Goal: Contribute content: Contribute content

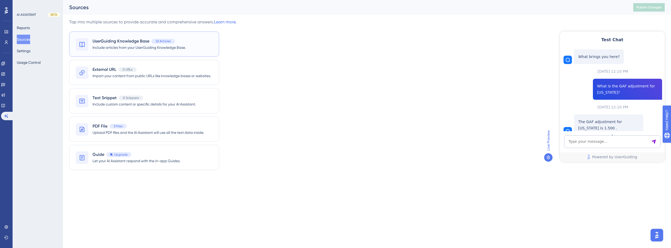
click at [115, 45] on span "Include articles from your UserGuiding Knowledge Base." at bounding box center [139, 47] width 93 height 6
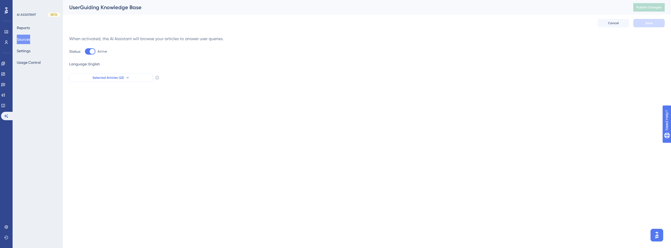
click at [123, 77] on span "Selected Articles (22)" at bounding box center [108, 78] width 31 height 4
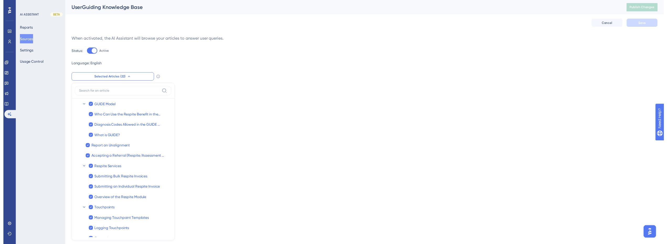
scroll to position [42, 0]
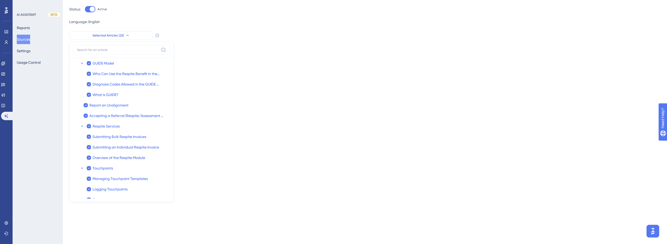
click at [127, 34] on icon at bounding box center [128, 35] width 4 height 4
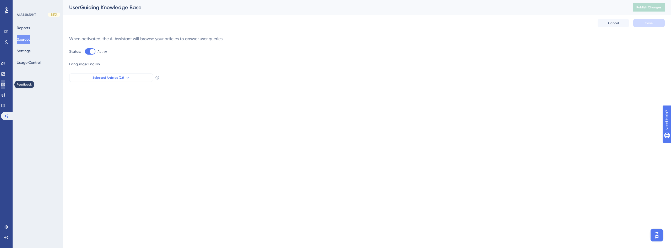
click at [5, 86] on icon at bounding box center [3, 84] width 4 height 3
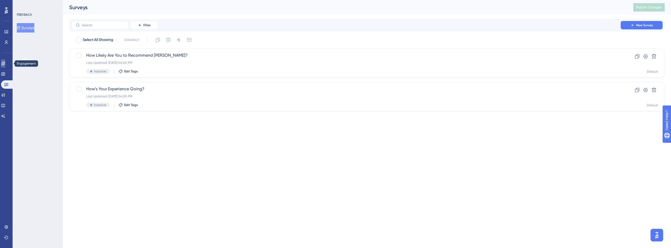
click at [4, 62] on link at bounding box center [3, 63] width 4 height 8
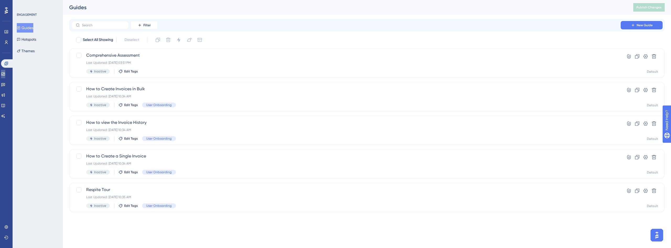
click at [5, 76] on link at bounding box center [3, 74] width 4 height 8
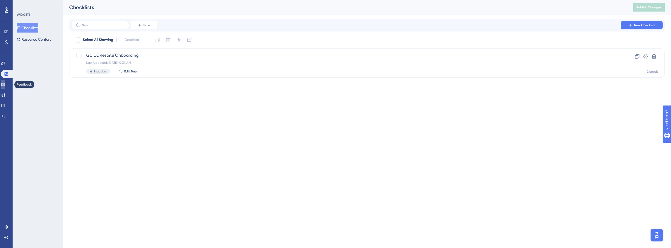
click at [5, 84] on icon at bounding box center [3, 84] width 4 height 3
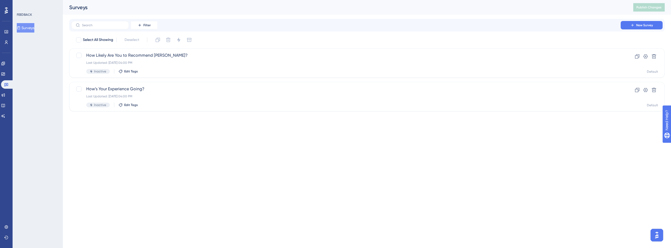
click at [7, 100] on div "Engagement Widgets Feedback Product Updates Knowledge Base AI Assistant" at bounding box center [6, 89] width 10 height 61
click at [5, 104] on icon at bounding box center [2, 105] width 3 height 3
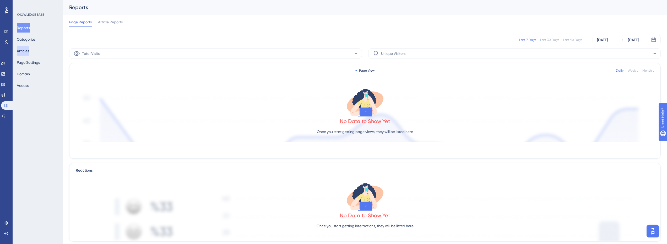
click at [25, 50] on button "Articles" at bounding box center [23, 50] width 12 height 9
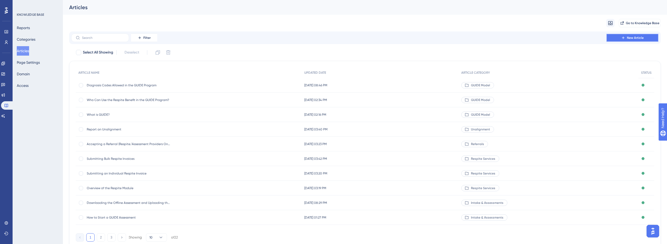
click at [637, 36] on span "New Article" at bounding box center [635, 38] width 17 height 4
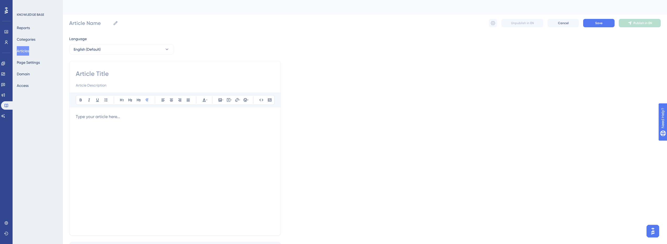
click at [110, 131] on div at bounding box center [175, 171] width 199 height 115
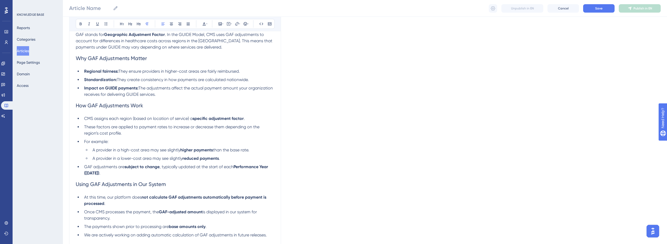
scroll to position [18, 0]
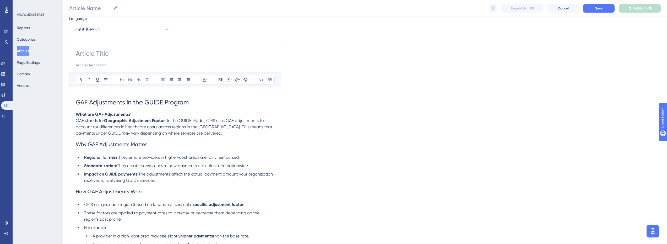
click at [116, 101] on span "GAF Adjustments in the GUIDE Program" at bounding box center [132, 102] width 113 height 7
click at [109, 57] on input at bounding box center [175, 53] width 199 height 8
paste input "GAF Adjustments in the GUIDE Program"
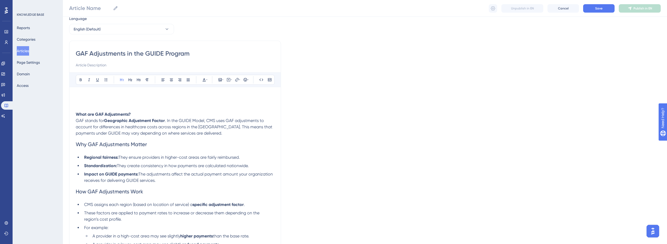
type input "GAF Adjustments in the GUIDE Program"
click at [94, 103] on h1 at bounding box center [175, 102] width 199 height 18
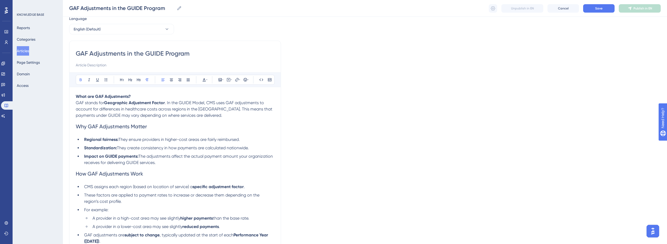
click at [85, 96] on strong "What are GAF Adjustments?" at bounding box center [103, 96] width 55 height 5
click at [92, 96] on strong "What are GAF Adjustments?" at bounding box center [103, 96] width 55 height 5
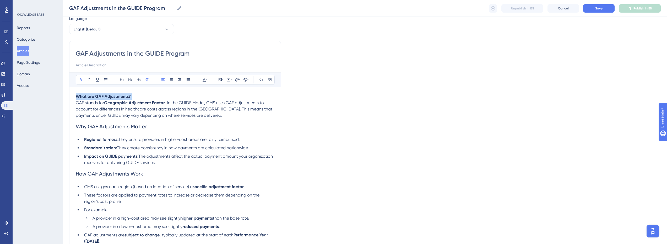
click at [92, 96] on strong "What are GAF Adjustments?" at bounding box center [103, 96] width 55 height 5
click at [102, 94] on strong "What are GAF Adjustments?" at bounding box center [103, 96] width 55 height 5
drag, startPoint x: 149, startPoint y: 96, endPoint x: 72, endPoint y: 96, distance: 77.4
click at [72, 96] on div "GAF Adjustments in the GUIDE Program Bold Italic Underline Bullet Point Heading…" at bounding box center [175, 204] width 212 height 326
click at [119, 98] on strong "What are GAF Adjustments?" at bounding box center [103, 96] width 55 height 5
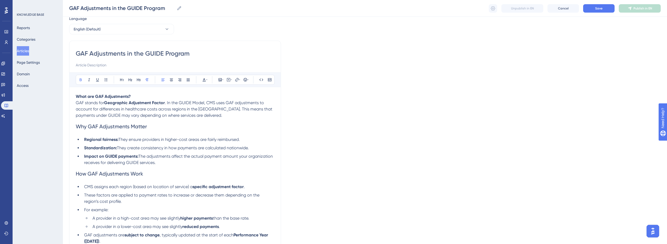
click at [117, 96] on strong "What are GAF Adjustments?" at bounding box center [103, 96] width 55 height 5
click at [118, 96] on strong "What are GAF Adjustments?" at bounding box center [103, 96] width 55 height 5
drag, startPoint x: 141, startPoint y: 95, endPoint x: 81, endPoint y: 94, distance: 60.1
click at [73, 95] on div "GAF Adjustments in the GUIDE Program Bold Italic Underline Bullet Point Heading…" at bounding box center [175, 204] width 212 height 326
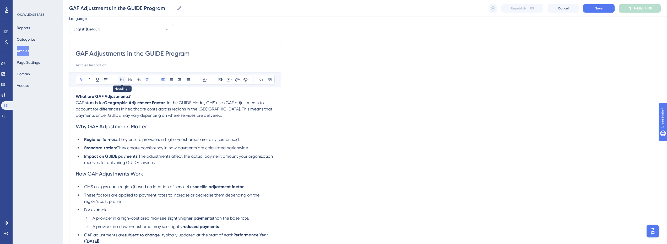
click at [122, 79] on icon at bounding box center [121, 79] width 3 height 3
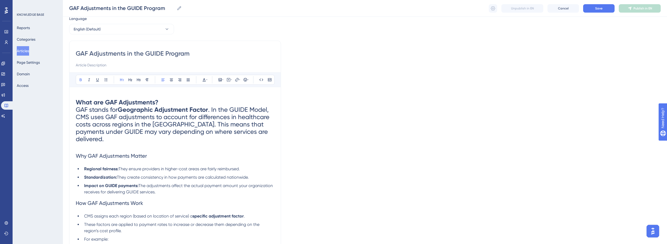
click at [164, 103] on h1 "What are GAF Adjustments? GAF stands for Geographic Adjustment Factor . In the …" at bounding box center [175, 120] width 199 height 55
click at [160, 102] on h1 "What are GAF Adjustments? GAF stands for Geographic Adjustment Factor . In the …" at bounding box center [175, 120] width 199 height 55
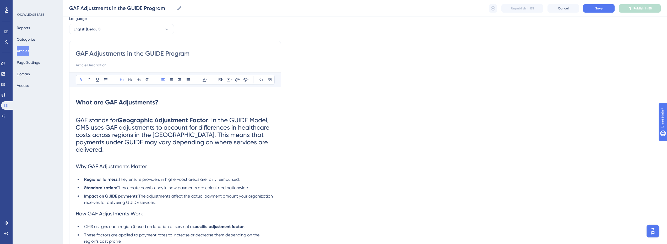
click at [144, 128] on span ". In the GUIDE Model, CMS uses GAF adjustments to account for differences in he…" at bounding box center [173, 134] width 195 height 37
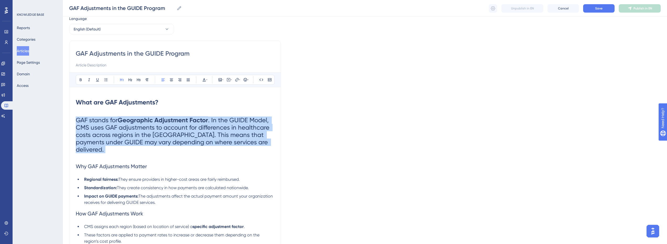
click at [144, 128] on span ". In the GUIDE Model, CMS uses GAF adjustments to account for differences in he…" at bounding box center [173, 134] width 195 height 37
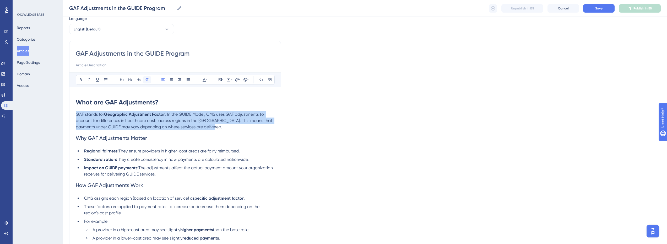
click at [146, 80] on icon at bounding box center [147, 79] width 3 height 3
click at [202, 121] on span ". In the GUIDE Model, CMS uses GAF adjustments to account for differences in he…" at bounding box center [175, 121] width 198 height 18
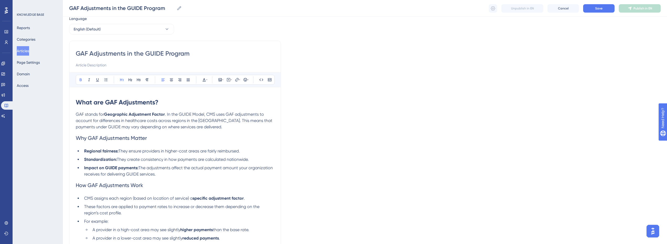
click at [144, 101] on strong "What are GAF Adjustments?" at bounding box center [117, 102] width 83 height 8
click at [186, 125] on span ". In the GUIDE Model, CMS uses GAF adjustments to account for differences in he…" at bounding box center [175, 121] width 198 height 18
click at [116, 103] on strong "What are GAF Adjustments?" at bounding box center [117, 102] width 83 height 8
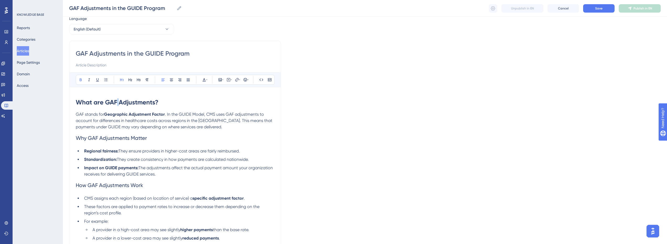
click at [116, 103] on strong "What are GAF Adjustments?" at bounding box center [117, 102] width 83 height 8
click at [155, 134] on h2 "Why GAF Adjustments Matter" at bounding box center [175, 138] width 199 height 16
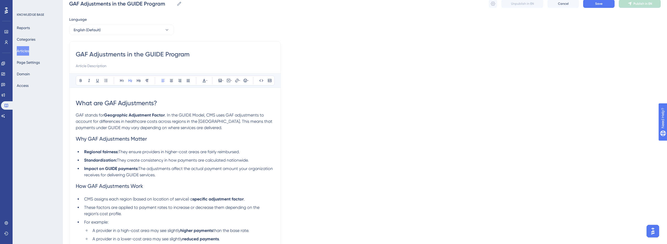
scroll to position [0, 0]
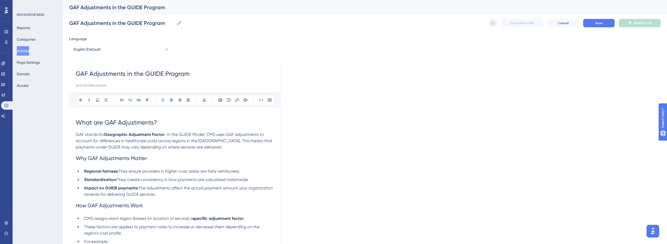
click at [89, 116] on h1 "What are GAF Adjustments?" at bounding box center [175, 123] width 199 height 18
click at [76, 120] on span "What are GAF Adjustments?" at bounding box center [116, 122] width 81 height 7
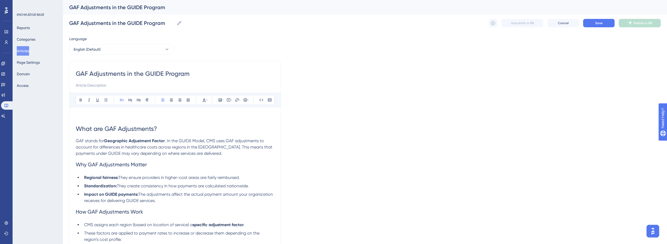
click at [79, 120] on h1 "What are GAF Adjustments?" at bounding box center [175, 129] width 199 height 18
click at [78, 116] on p at bounding box center [175, 117] width 199 height 6
click at [221, 100] on icon at bounding box center [220, 100] width 4 height 4
click at [231, 126] on span "Upload Image" at bounding box center [223, 125] width 21 height 4
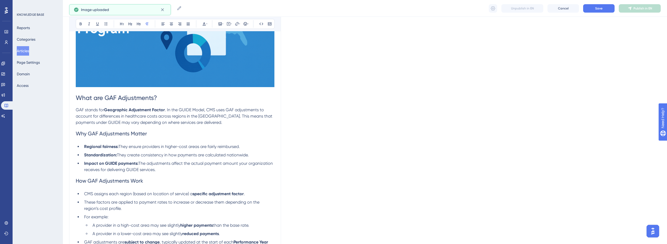
scroll to position [262, 0]
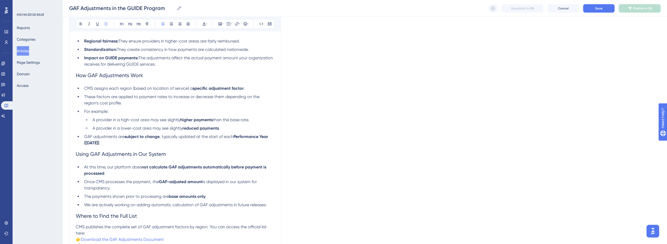
click at [181, 65] on li "Impact on GUIDE payments: The adjustments affect the actual payment amount your…" at bounding box center [178, 61] width 192 height 13
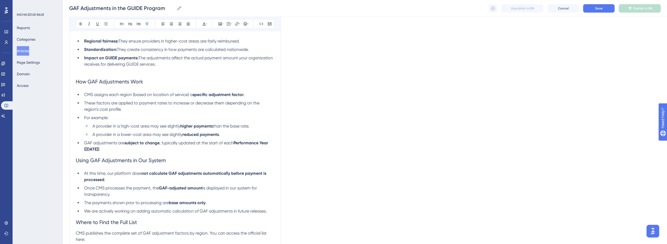
click at [146, 152] on li "GAF adjustments are subject to change , typically updated at the start of each …" at bounding box center [178, 146] width 192 height 13
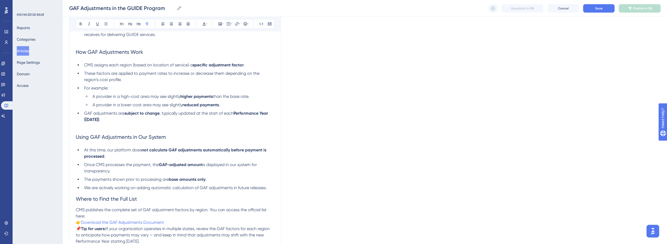
scroll to position [341, 0]
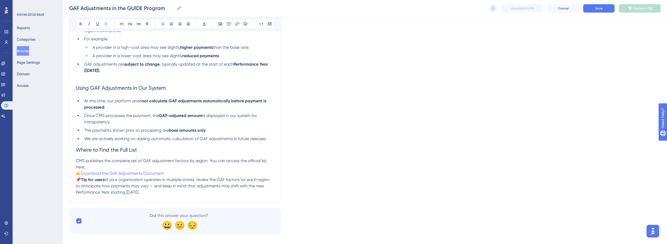
click at [272, 137] on li "We are actively working on adding automatic calculation of GAF adjustments in f…" at bounding box center [178, 139] width 192 height 6
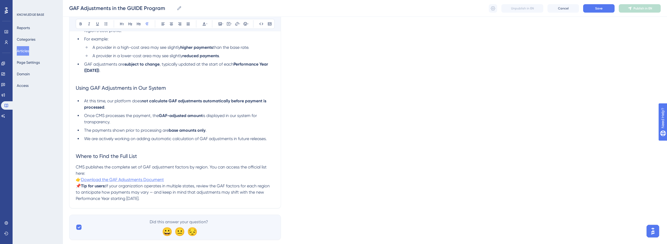
click at [159, 179] on span "Download the GAF Adjustments Document" at bounding box center [122, 179] width 83 height 5
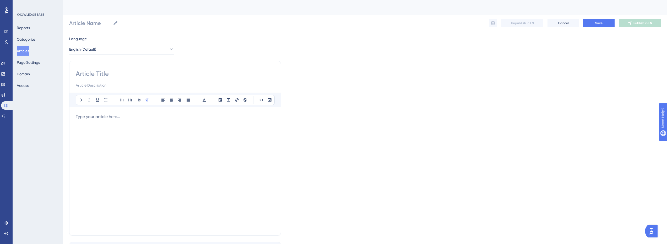
click at [115, 132] on div at bounding box center [175, 171] width 199 height 115
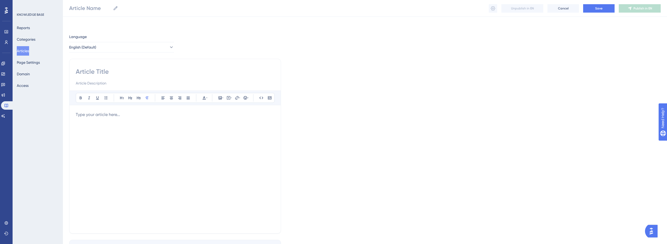
scroll to position [38, 0]
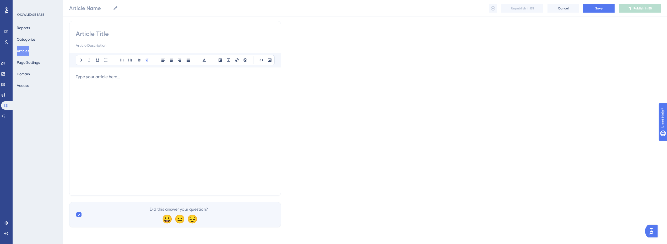
click at [110, 142] on div at bounding box center [175, 131] width 199 height 115
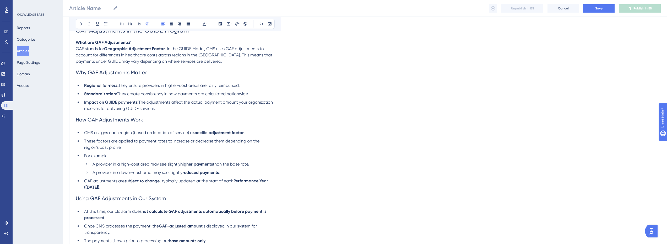
scroll to position [0, 0]
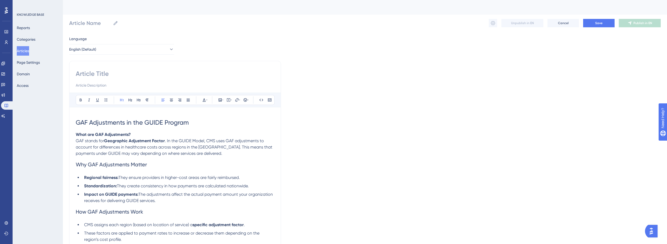
click at [118, 123] on span "GAF Adjustments in the GUIDE Program" at bounding box center [132, 122] width 113 height 7
click at [119, 123] on span "GAF Adjustments in the GUIDE Program" at bounding box center [132, 122] width 113 height 7
click at [108, 75] on input at bounding box center [175, 73] width 199 height 8
paste input "GAF Adjustments in the GUIDE Program"
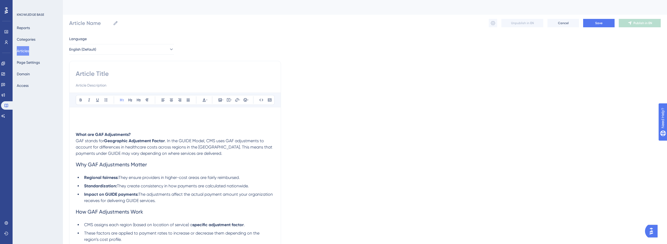
type input "GAF Adjustments in the GUIDE Program"
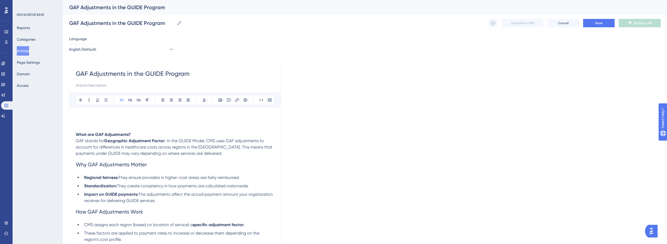
type input "GAF Adjustments in the GUIDE Program"
click at [85, 133] on strong "What are GAF Adjustments?" at bounding box center [103, 134] width 55 height 5
click at [94, 138] on p "What are GAF Adjustments? GAF stands for Geographic Adjustment Factor . In the …" at bounding box center [175, 143] width 199 height 25
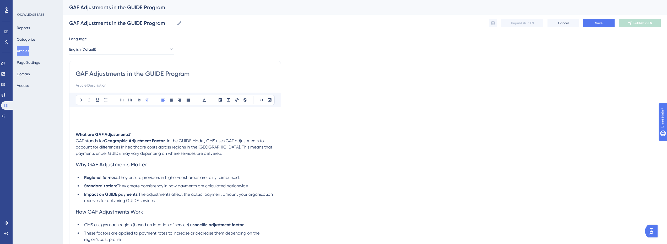
click at [77, 141] on span "GAF stands for" at bounding box center [90, 140] width 28 height 5
click at [108, 134] on strong "What are GAF Adjustments?" at bounding box center [103, 134] width 55 height 5
click at [123, 100] on icon at bounding box center [122, 100] width 4 height 4
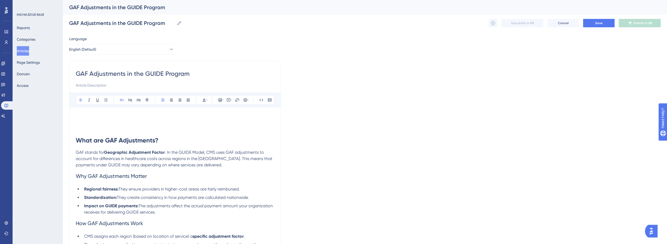
click at [165, 140] on h1 "What are GAF Adjustments?" at bounding box center [175, 140] width 199 height 18
click at [167, 139] on h1 "What are GAF Adjustments?" at bounding box center [175, 140] width 199 height 18
drag, startPoint x: 166, startPoint y: 139, endPoint x: 45, endPoint y: 142, distance: 121.2
click at [63, 142] on div "Performance Users Engagement Widgets Feedback Product Updates Knowledge Base AI…" at bounding box center [365, 228] width 604 height 456
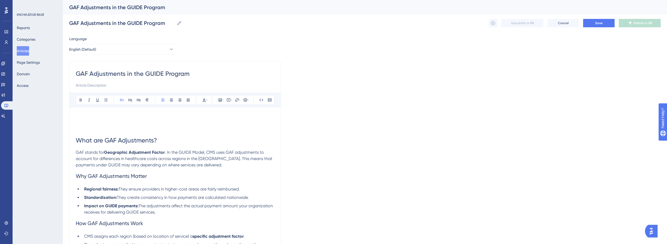
click at [168, 130] on h1 at bounding box center [175, 123] width 199 height 18
click at [132, 137] on span "What are GAF Adjustments?" at bounding box center [116, 140] width 81 height 7
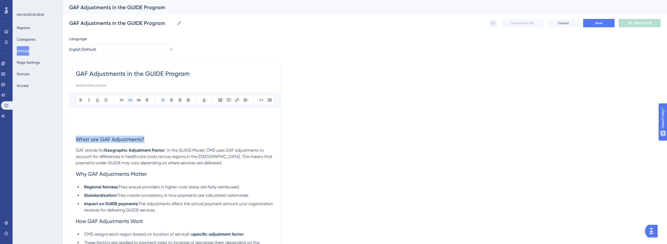
click at [130, 101] on icon at bounding box center [130, 100] width 4 height 4
click at [123, 100] on icon at bounding box center [121, 100] width 3 height 3
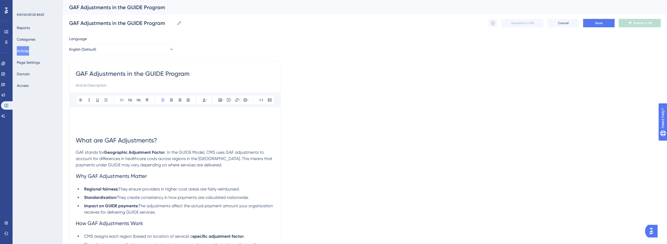
click at [155, 139] on span "What are GAF Adjustments?" at bounding box center [116, 140] width 81 height 7
click at [129, 123] on h1 at bounding box center [175, 123] width 199 height 18
click at [221, 101] on icon at bounding box center [220, 100] width 4 height 4
click at [220, 131] on div "Insert Image Upload Image Edit Image Alt Text Save" at bounding box center [220, 130] width 67 height 49
click at [223, 127] on span "Upload Image" at bounding box center [223, 125] width 21 height 4
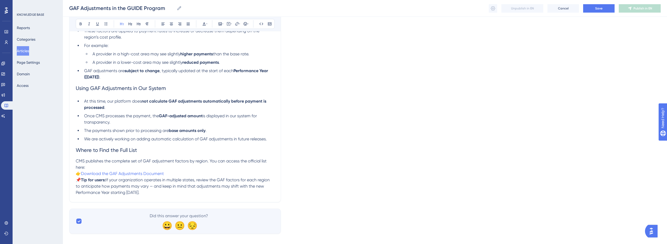
scroll to position [341, 0]
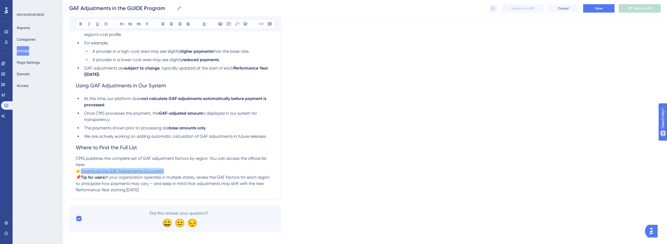
drag, startPoint x: 163, startPoint y: 172, endPoint x: 83, endPoint y: 172, distance: 79.7
click at [83, 172] on p "CMS publishes the complete set of GAF adjustment factors by region. You can acc…" at bounding box center [175, 164] width 199 height 19
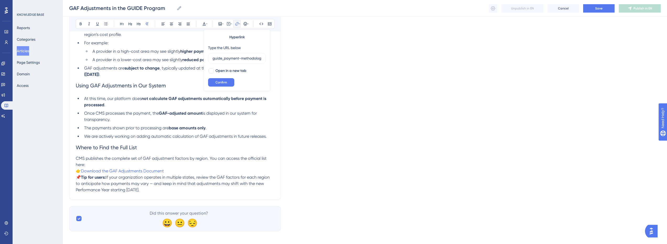
scroll to position [0, 38]
click at [210, 72] on div at bounding box center [211, 70] width 5 height 5
checkbox input "true"
click at [230, 58] on input "guide_payment-methodology-paper_20250611.pdf" at bounding box center [237, 58] width 49 height 6
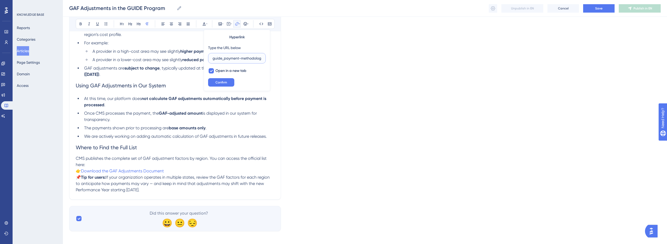
click at [230, 58] on input "guide_payment-methodology-paper_20250611.pdf" at bounding box center [237, 58] width 49 height 6
click at [247, 58] on input "guide_payment-methodology-paper_20250611.pdf" at bounding box center [237, 58] width 49 height 6
drag, startPoint x: 233, startPoint y: 60, endPoint x: 205, endPoint y: 60, distance: 27.5
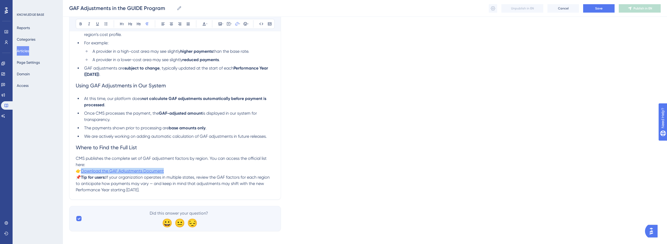
drag, startPoint x: 172, startPoint y: 170, endPoint x: 83, endPoint y: 171, distance: 89.7
click at [83, 171] on p "CMS publishes the complete set of GAF adjustment factors by region. You can acc…" at bounding box center [175, 164] width 199 height 19
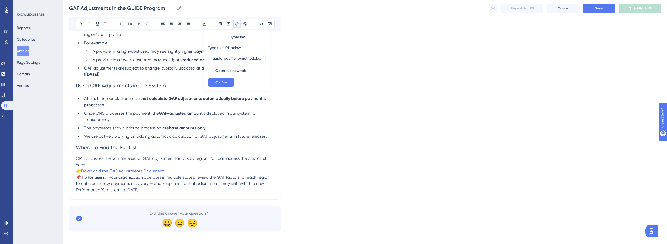
scroll to position [0, 38]
click at [249, 57] on input "guide_payment-methodology-paper_20250611.pdf" at bounding box center [237, 58] width 49 height 6
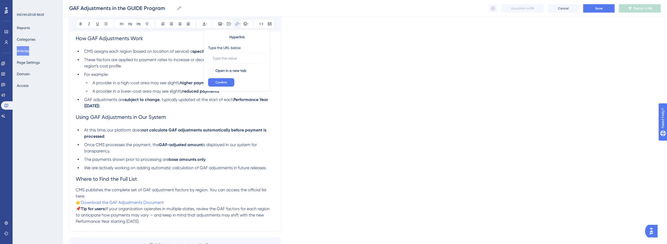
scroll to position [341, 0]
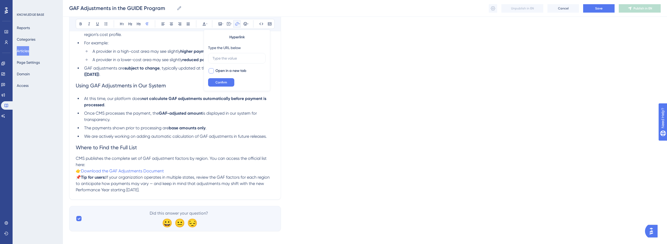
click at [227, 71] on span "Open in a new tab" at bounding box center [231, 71] width 31 height 6
checkbox input "true"
click at [242, 60] on input "text" at bounding box center [237, 58] width 49 height 6
paste input "[URL][DOMAIN_NAME]"
type input "[URL][DOMAIN_NAME]"
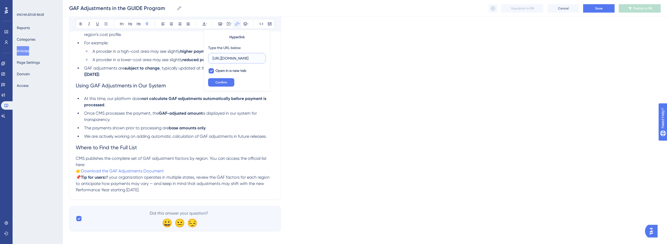
scroll to position [0, 203]
click at [252, 58] on input "[URL][DOMAIN_NAME]" at bounding box center [237, 58] width 49 height 6
drag, startPoint x: 248, startPoint y: 58, endPoint x: 193, endPoint y: 58, distance: 55.1
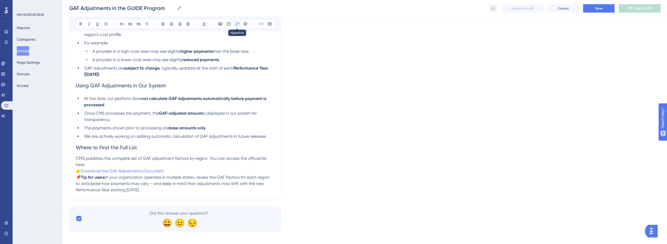
click at [240, 24] on icon at bounding box center [239, 24] width 1 height 4
click at [235, 71] on span "Open in a new tab" at bounding box center [231, 71] width 31 height 6
checkbox input "true"
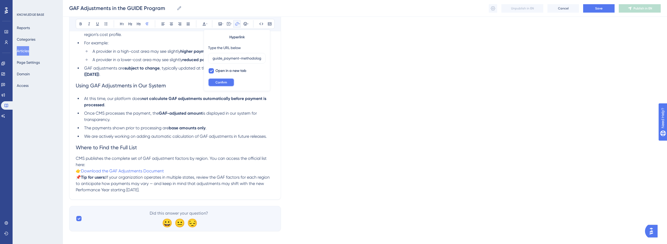
click at [228, 84] on button "Confirm" at bounding box center [221, 82] width 26 height 8
click at [197, 179] on span "If your organization operates in multiple states, review the GAF factors for ea…" at bounding box center [173, 184] width 195 height 18
click at [191, 172] on p "CMS publishes the complete set of GAF adjustment factors by region. You can acc…" at bounding box center [175, 164] width 199 height 19
click at [270, 137] on li "We are actively working on adding automatic calculation of GAF adjustments in f…" at bounding box center [178, 136] width 192 height 6
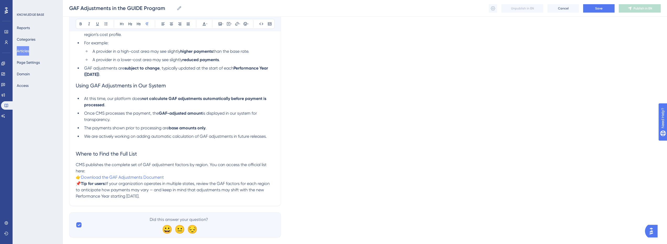
click at [119, 74] on li "GAF adjustments are subject to change , typically updated at the start of each …" at bounding box center [178, 71] width 192 height 13
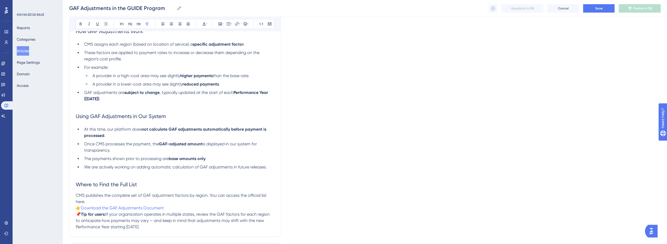
scroll to position [236, 0]
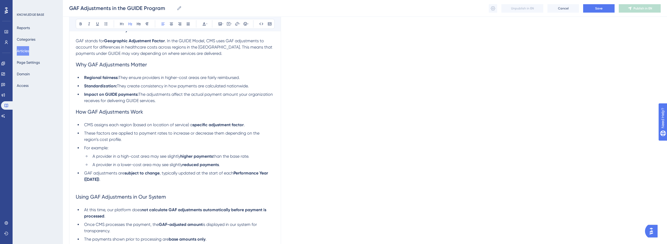
click at [163, 104] on h2 "How GAF Adjustments Work" at bounding box center [175, 112] width 199 height 16
click at [167, 102] on li "Impact on GUIDE payments: The adjustments affect the actual payment amount your…" at bounding box center [178, 97] width 192 height 13
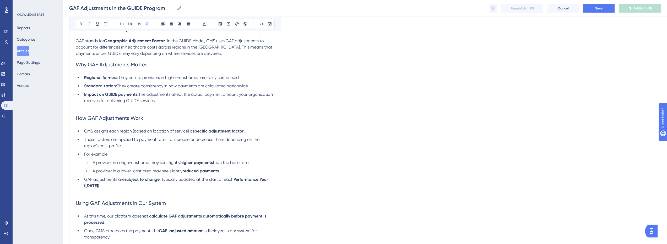
scroll to position [184, 0]
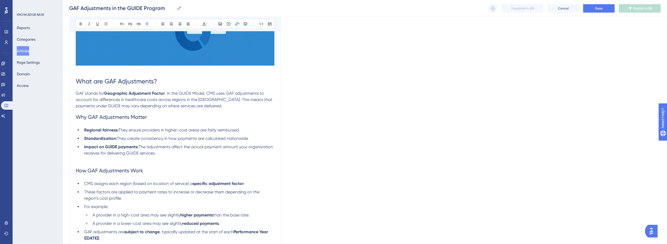
click at [240, 108] on p "GAF stands for Geographic Adjustment Factor . In the GUIDE Model, CMS uses GAF …" at bounding box center [175, 99] width 199 height 19
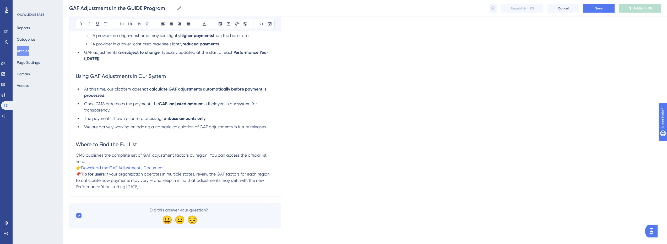
scroll to position [370, 0]
click at [148, 186] on p "📌 Tip for users: If your organization operates in multiple states, review the G…" at bounding box center [175, 179] width 199 height 19
drag, startPoint x: 171, startPoint y: 167, endPoint x: 82, endPoint y: 168, distance: 88.9
click at [82, 168] on p "CMS publishes the complete set of GAF adjustment factors by region. You can acc…" at bounding box center [175, 160] width 199 height 19
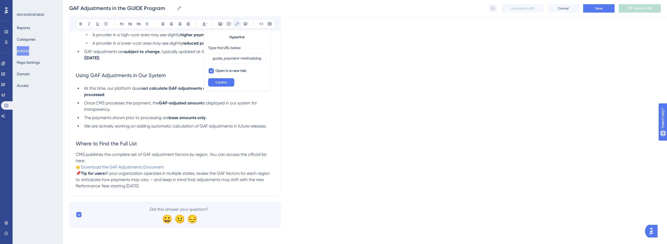
scroll to position [0, 38]
click at [179, 163] on p "CMS publishes the complete set of GAF adjustment factors by region. You can acc…" at bounding box center [175, 160] width 199 height 19
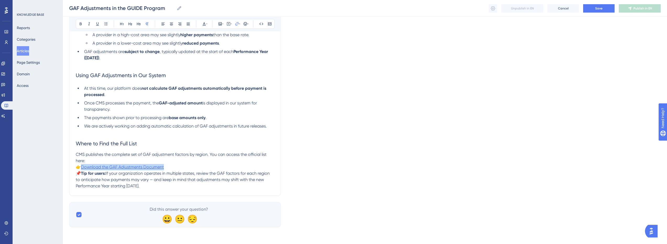
drag, startPoint x: 181, startPoint y: 165, endPoint x: 83, endPoint y: 168, distance: 98.1
click at [83, 168] on p "CMS publishes the complete set of GAF adjustment factors by region. You can acc…" at bounding box center [175, 160] width 199 height 19
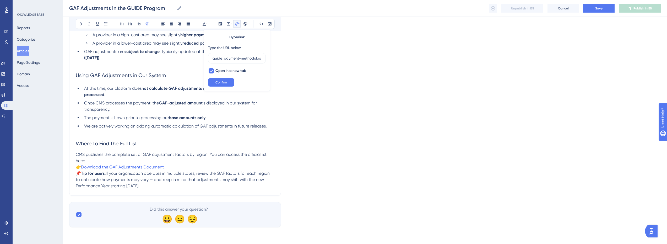
scroll to position [0, 38]
click at [170, 166] on p "CMS publishes the complete set of GAF adjustment factors by region. You can acc…" at bounding box center [175, 160] width 199 height 19
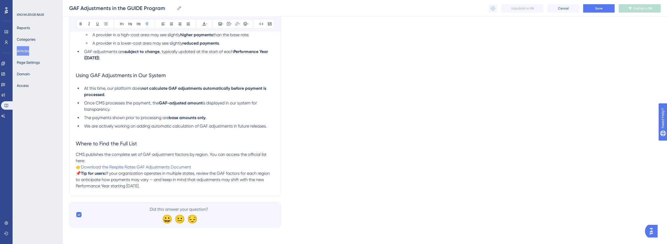
click at [160, 157] on span "CMS publishes the complete set of GAF adjustment factors by region. You can acc…" at bounding box center [172, 157] width 192 height 11
click at [190, 156] on span "CMS publishes the complete set of GAF adjustment factors by region. You can acc…" at bounding box center [172, 157] width 192 height 11
click at [202, 168] on p "CMS publishes the complete set of GAF adjustment factors by region. You can acc…" at bounding box center [175, 160] width 199 height 19
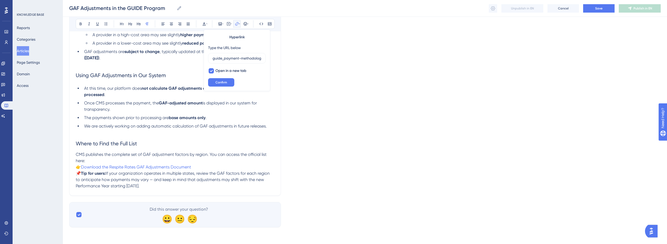
scroll to position [0, 38]
click at [252, 58] on input "guide_payment-methodology-paper_20250611.pdf" at bounding box center [237, 58] width 49 height 6
drag, startPoint x: 256, startPoint y: 58, endPoint x: 191, endPoint y: 58, distance: 64.5
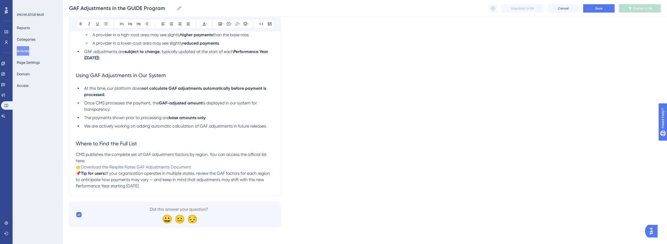
click at [198, 164] on p "CMS publishes the complete set of GAF adjustment factors by region. You can acc…" at bounding box center [175, 160] width 199 height 19
click at [197, 168] on p "CMS publishes the complete set of GAF adjustment factors by region. You can acc…" at bounding box center [175, 160] width 199 height 19
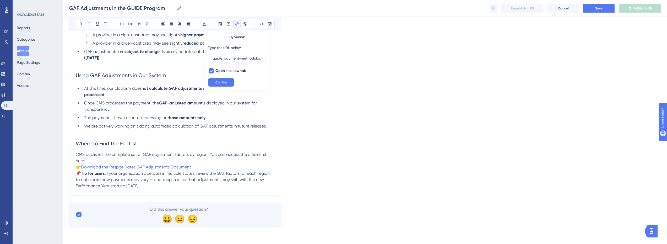
scroll to position [0, 38]
click at [250, 59] on input "guide_payment-methodology-paper_20250611.pdf" at bounding box center [237, 58] width 49 height 6
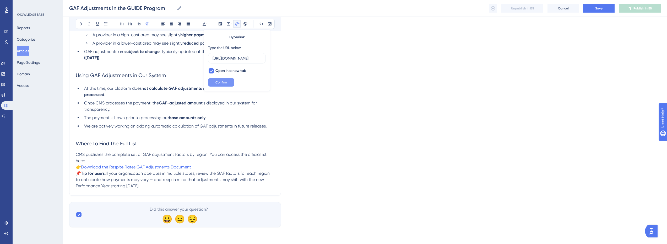
type input "[URL][DOMAIN_NAME]"
click at [222, 81] on span "Confirm" at bounding box center [222, 82] width 12 height 4
click at [195, 168] on p "CMS publishes the complete set of GAF adjustment factors by region. You can acc…" at bounding box center [175, 160] width 199 height 19
drag, startPoint x: 203, startPoint y: 165, endPoint x: 201, endPoint y: 155, distance: 10.3
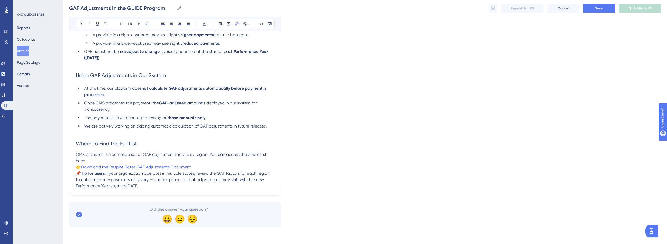
click at [204, 165] on p "CMS publishes the complete set of GAF adjustment factors by region. You can acc…" at bounding box center [175, 160] width 199 height 19
click at [201, 155] on span "CMS publishes the complete set of GAF adjustment factors by region. You can acc…" at bounding box center [172, 157] width 192 height 11
click at [200, 165] on p "CMS publishes the complete set of GAF adjustment factors by region. You can acc…" at bounding box center [175, 160] width 199 height 19
click at [197, 167] on p "CMS publishes the complete set of GAF adjustment factors by region. You can acc…" at bounding box center [175, 160] width 199 height 19
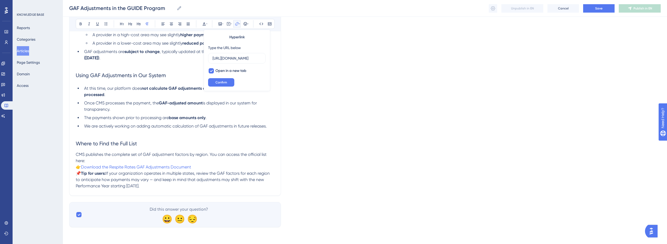
click at [194, 167] on p "CMS publishes the complete set of GAF adjustment factors by region. You can acc…" at bounding box center [175, 160] width 199 height 19
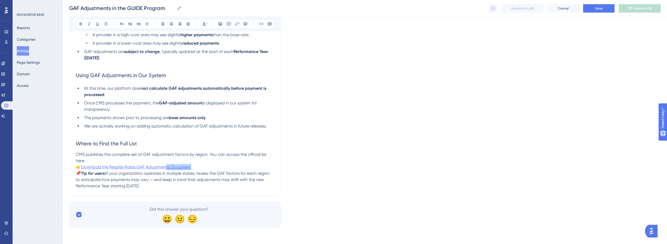
drag, startPoint x: 200, startPoint y: 166, endPoint x: 166, endPoint y: 169, distance: 33.7
click at [166, 169] on p "CMS publishes the complete set of GAF adjustment factors by region. You can acc…" at bounding box center [175, 160] width 199 height 19
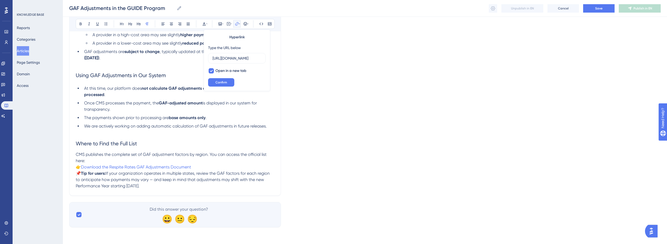
scroll to position [0, 203]
click at [201, 165] on p "CMS publishes the complete set of GAF adjustment factors by region. You can acc…" at bounding box center [175, 160] width 199 height 19
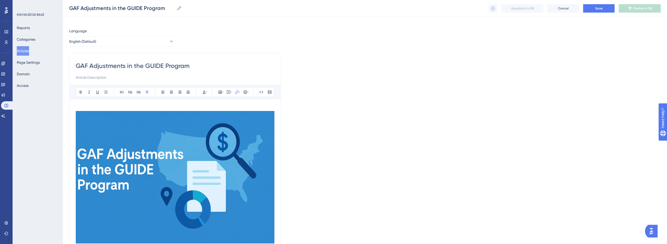
scroll to position [0, 0]
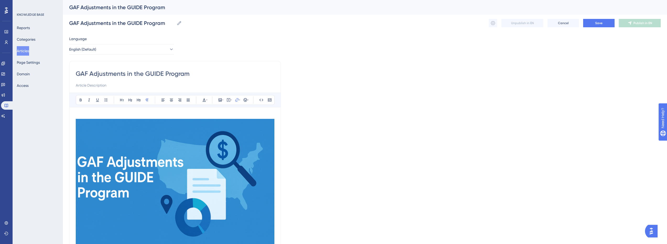
click at [102, 85] on input at bounding box center [175, 85] width 199 height 6
type input "REs"
drag, startPoint x: 105, startPoint y: 87, endPoint x: 58, endPoint y: 87, distance: 47.5
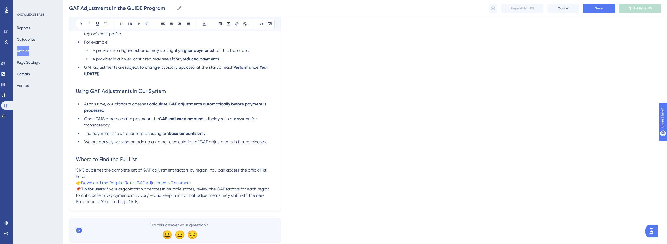
scroll to position [344, 0]
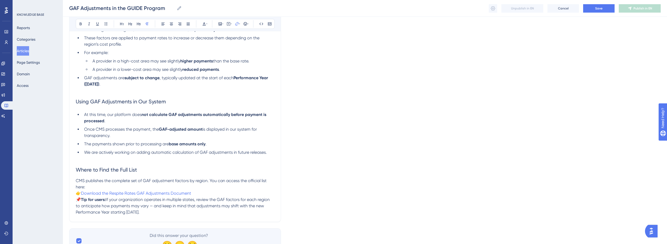
click at [150, 143] on span "The payments shown prior to processing are" at bounding box center [126, 143] width 85 height 5
click at [113, 153] on span "We are actively working on adding automatic calculation of GAF adjustments in f…" at bounding box center [175, 152] width 183 height 5
click at [143, 155] on span "We are actively working on adding automatic calculation of GAF adjustments in f…" at bounding box center [175, 152] width 183 height 5
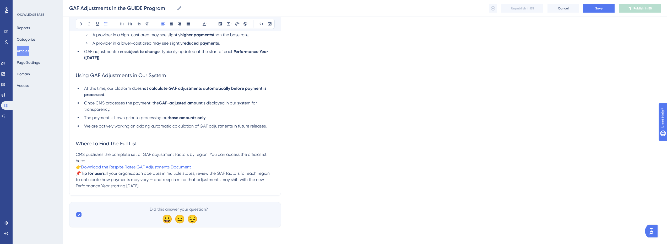
click at [212, 167] on p "CMS publishes the complete set of GAF adjustment factors by region. You can acc…" at bounding box center [175, 160] width 199 height 19
click at [208, 167] on p "CMS publishes the complete set of GAF adjustment factors by region. You can acc…" at bounding box center [175, 160] width 199 height 19
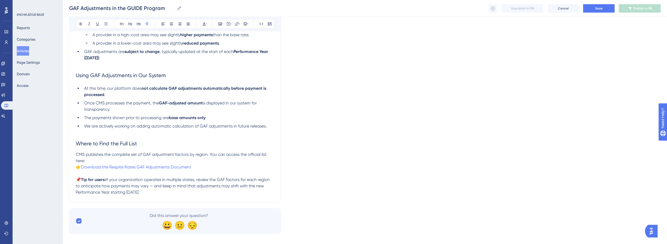
click at [111, 159] on p "CMS publishes the complete set of GAF adjustment factors by region. You can acc…" at bounding box center [175, 160] width 199 height 19
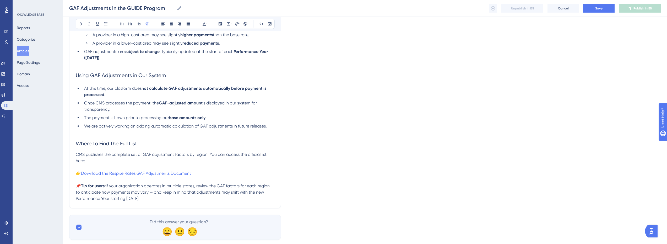
click at [100, 181] on p at bounding box center [175, 179] width 199 height 6
click at [181, 194] on span "If your organization operates in multiple states, review the GAF factors for ea…" at bounding box center [173, 192] width 195 height 18
click at [152, 194] on span "If your organization operates in multiple states, review the GAF factors for ea…" at bounding box center [173, 192] width 195 height 18
click at [167, 195] on p "📌 Tip for users: If your organization operates in multiple states, review the G…" at bounding box center [175, 192] width 199 height 19
click at [159, 197] on p "📌 Tip for users: If your organization operates in multiple states, review the G…" at bounding box center [175, 192] width 199 height 19
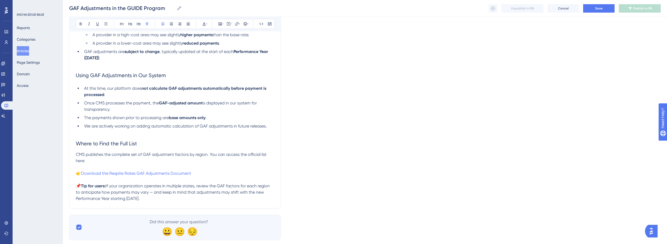
click at [159, 197] on p "📌 Tip for users: If your organization operates in multiple states, review the G…" at bounding box center [175, 192] width 199 height 19
click at [152, 197] on p "📌 Tip for users: If your organization operates in multiple states, review the G…" at bounding box center [175, 192] width 199 height 19
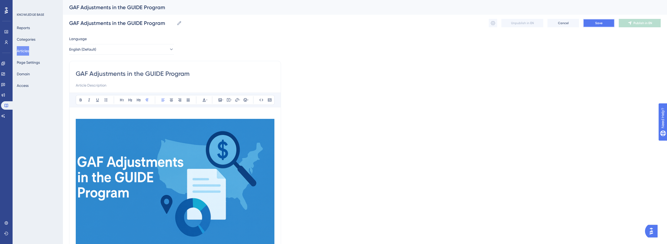
click at [608, 24] on button "Save" at bounding box center [598, 23] width 31 height 8
click at [606, 25] on button "Save" at bounding box center [598, 23] width 31 height 8
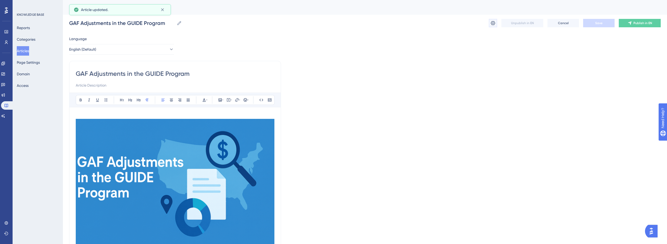
click at [493, 23] on icon at bounding box center [493, 23] width 4 height 4
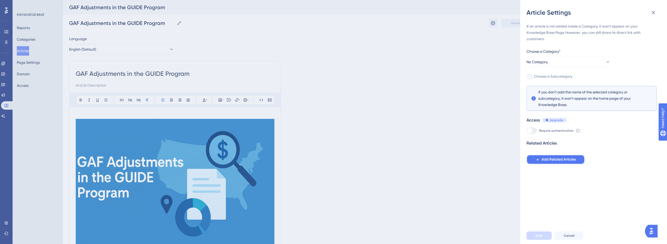
click at [549, 158] on span "Add Related Articles" at bounding box center [559, 159] width 34 height 6
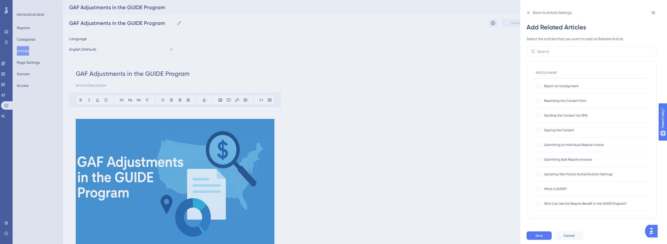
scroll to position [196, 0]
click at [539, 184] on div at bounding box center [539, 183] width 4 height 4
click at [540, 184] on div at bounding box center [539, 183] width 4 height 4
checkbox input "false"
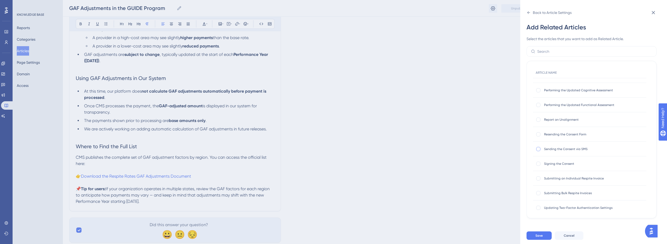
scroll to position [157, 0]
click at [539, 178] on div at bounding box center [539, 177] width 4 height 4
checkbox input "true"
click at [538, 194] on div at bounding box center [539, 192] width 4 height 4
checkbox input "true"
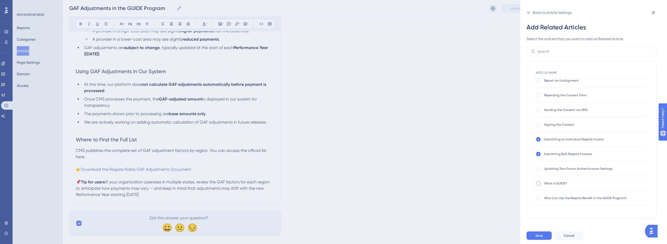
scroll to position [383, 0]
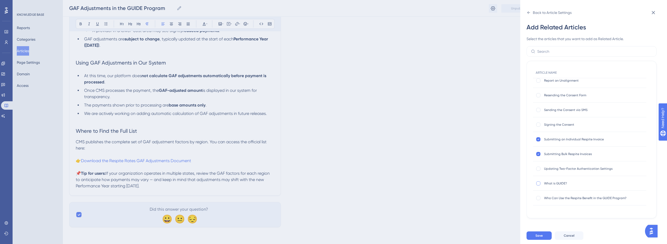
click at [535, 196] on div "Who Can Use the Respite Benefit in the GUIDE Program? Who Can Use the Respite B…" at bounding box center [589, 198] width 113 height 15
click at [536, 199] on div at bounding box center [538, 197] width 5 height 5
checkbox input "true"
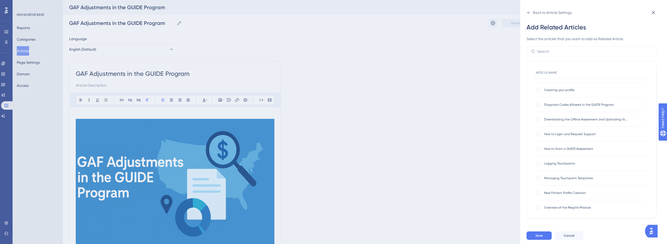
scroll to position [0, 0]
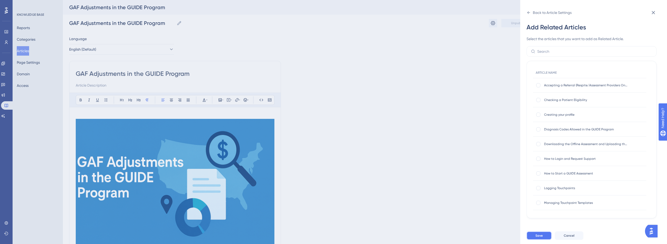
click at [541, 238] on span "Save" at bounding box center [539, 235] width 7 height 4
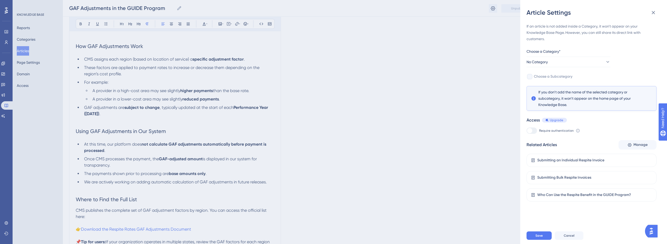
scroll to position [315, 0]
click at [568, 58] on button "No Category" at bounding box center [569, 62] width 84 height 10
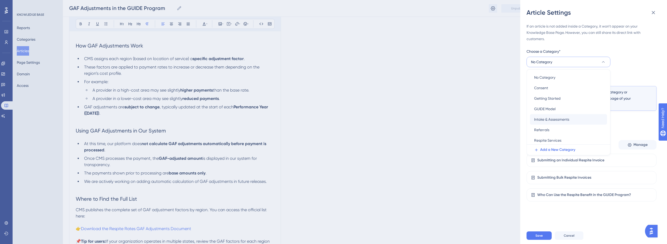
scroll to position [0, 0]
click at [562, 61] on button "No Category" at bounding box center [569, 62] width 84 height 10
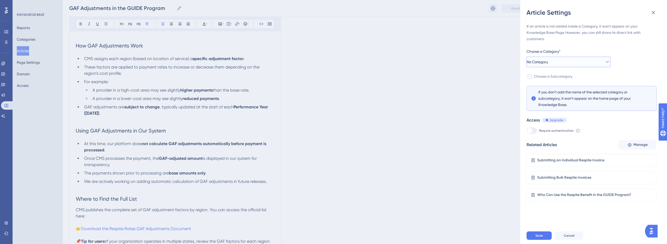
click at [562, 61] on button "No Category" at bounding box center [569, 62] width 84 height 10
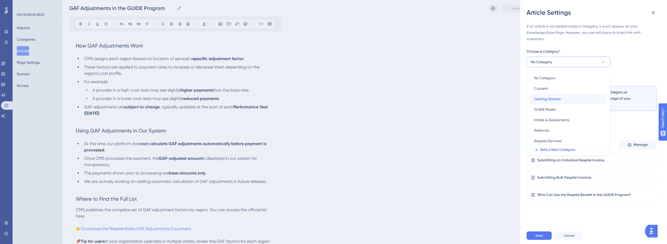
click at [560, 99] on span "Getting Started" at bounding box center [547, 99] width 26 height 6
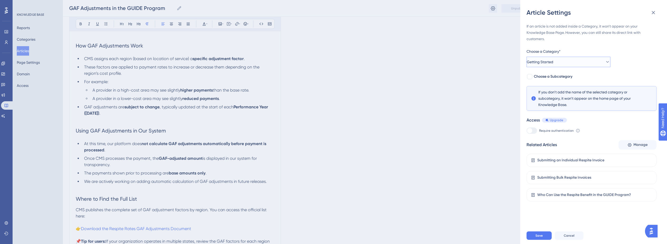
click at [553, 66] on button "Getting Started" at bounding box center [569, 62] width 84 height 10
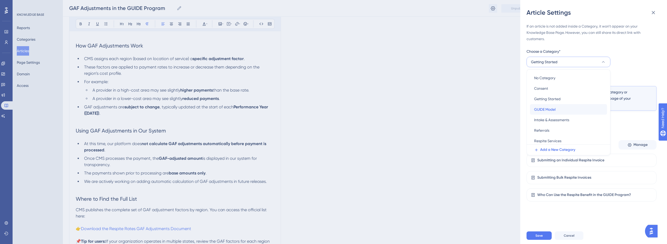
click at [555, 111] on span "GUIDE Model" at bounding box center [545, 109] width 22 height 6
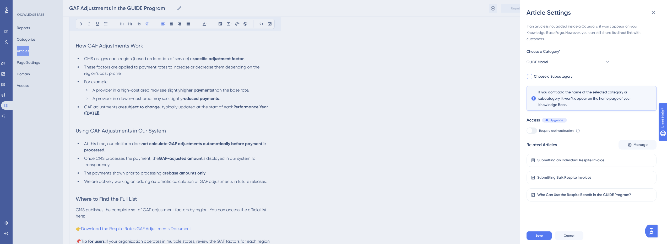
click at [538, 78] on span "Choose a Subcategory" at bounding box center [553, 76] width 39 height 6
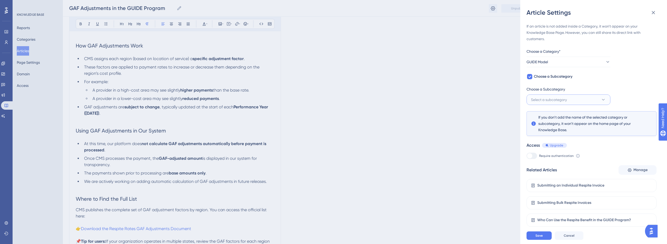
click at [552, 104] on button "Select a subcategory" at bounding box center [569, 99] width 84 height 10
click at [553, 73] on span "Choose a Subcategory" at bounding box center [553, 76] width 39 height 6
checkbox input "false"
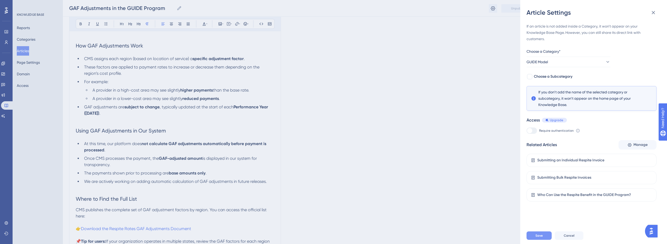
click at [544, 238] on button "Save" at bounding box center [539, 235] width 25 height 8
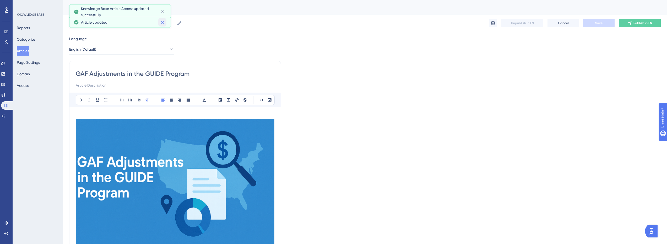
click at [163, 22] on icon at bounding box center [162, 22] width 5 height 5
click at [162, 13] on icon at bounding box center [162, 11] width 5 height 5
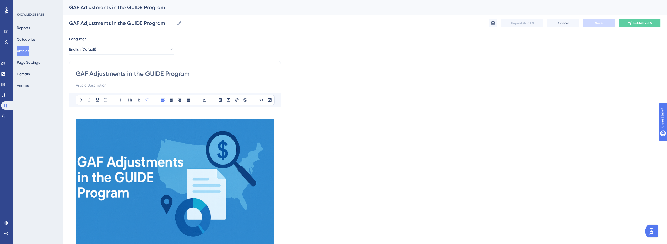
click at [629, 20] on button "Publish in EN" at bounding box center [640, 23] width 42 height 8
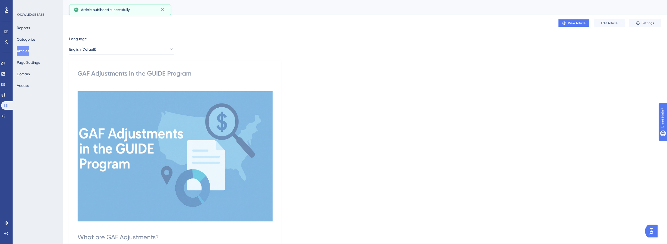
click at [571, 20] on button "View Article" at bounding box center [573, 23] width 31 height 8
click at [22, 50] on button "Articles" at bounding box center [23, 50] width 12 height 9
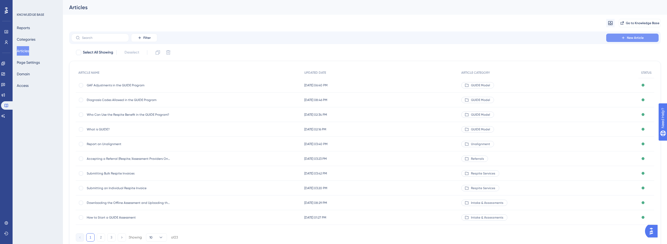
click at [637, 40] on span "New Article" at bounding box center [635, 38] width 17 height 4
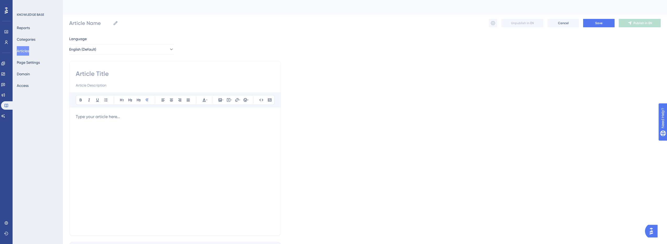
click at [107, 131] on div at bounding box center [175, 171] width 199 height 115
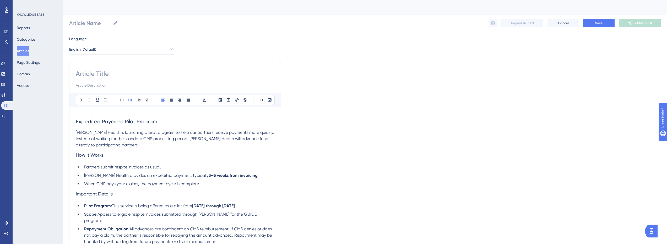
click at [116, 120] on span "Expedited Payment Pilot Program" at bounding box center [117, 121] width 82 height 6
click at [100, 71] on input at bounding box center [175, 73] width 199 height 8
paste input "Expedited Payment Pilot Program"
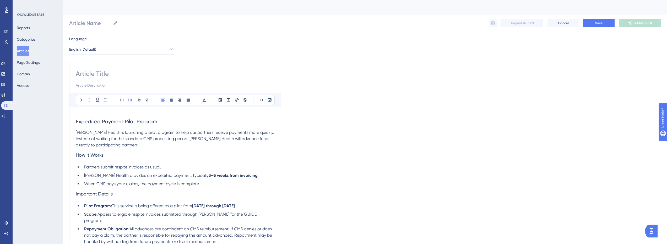
type input "Expedited Payment Pilot Program"
click at [102, 73] on input at bounding box center [175, 73] width 199 height 8
paste input "Expedited Payment Pilot Program"
type input "Expedited Payment Pilot Program"
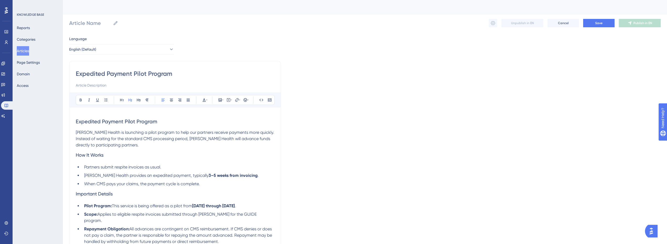
type input "Expedited Payment Pilot Program"
click at [125, 86] on input at bounding box center [175, 85] width 199 height 6
click at [128, 74] on input "Expedited Payment Pilot Program" at bounding box center [175, 73] width 199 height 8
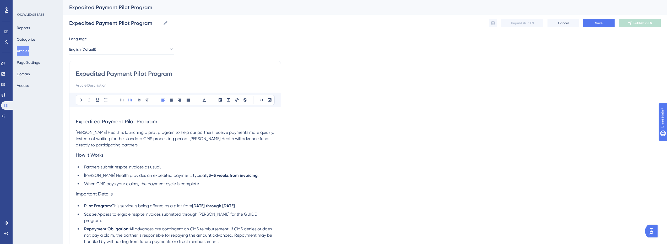
click at [128, 74] on input "Expedited Payment Pilot Program" at bounding box center [175, 73] width 199 height 8
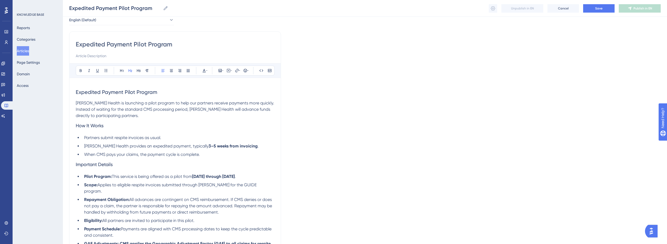
scroll to position [79, 0]
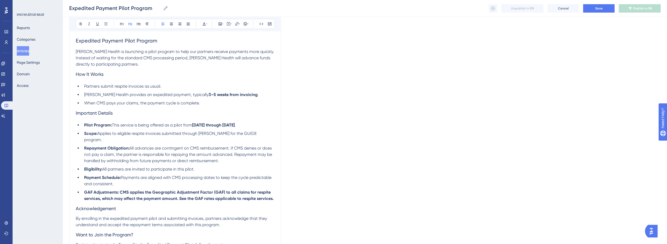
click at [128, 67] on p "[PERSON_NAME] Health is launching a pilot program to help our partners receive …" at bounding box center [175, 58] width 199 height 19
click at [96, 81] on div "Expedited Payment Pilot Program [PERSON_NAME] Health is launching a pilot progr…" at bounding box center [175, 169] width 199 height 272
click at [138, 67] on p "[PERSON_NAME] Health is launching a pilot program to help our partners receive …" at bounding box center [175, 58] width 199 height 19
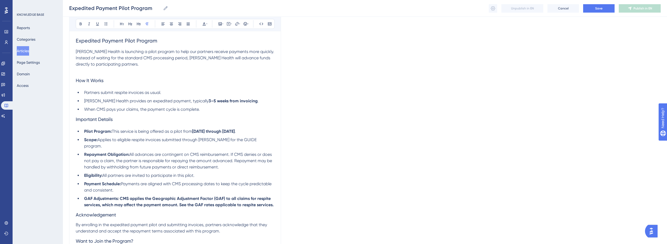
click at [212, 109] on li "When CMS pays your claims, the payment cycle is complete." at bounding box center [178, 109] width 192 height 6
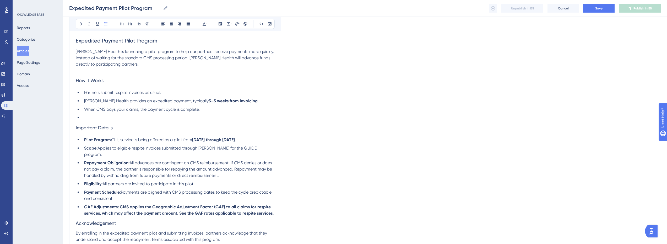
scroll to position [131, 0]
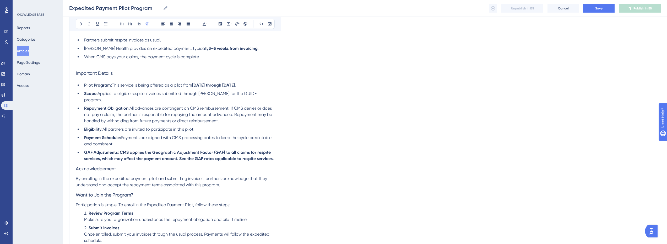
click at [275, 153] on div "Expedited Payment Pilot Program Bold Italic Underline Bullet Point Heading 1 He…" at bounding box center [175, 100] width 212 height 344
click at [273, 154] on strong "GAF Adjustments: CMS applies the Geographic Adjustment Factor (GAF) to all clai…" at bounding box center [179, 155] width 190 height 11
click at [274, 154] on li "GAF Adjustments: CMS applies the Geographic Adjustment Factor (GAF) to all clai…" at bounding box center [178, 155] width 192 height 13
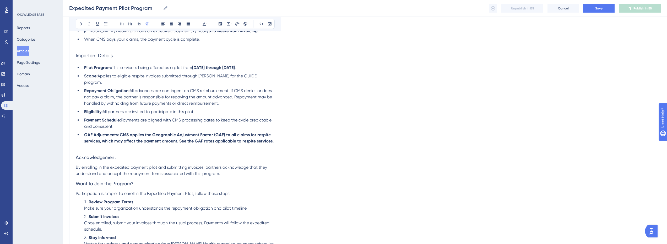
scroll to position [157, 0]
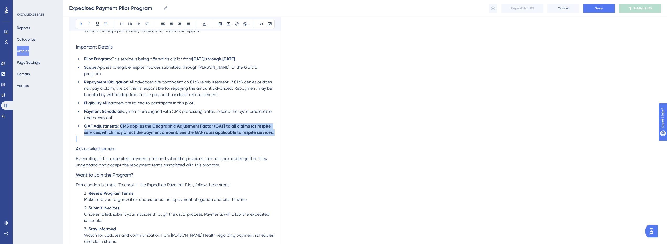
drag, startPoint x: 120, startPoint y: 120, endPoint x: 340, endPoint y: 134, distance: 220.0
click at [340, 134] on div "Language English (Default) Expedited Payment Pilot Program Bold Italic Underlin…" at bounding box center [365, 79] width 592 height 406
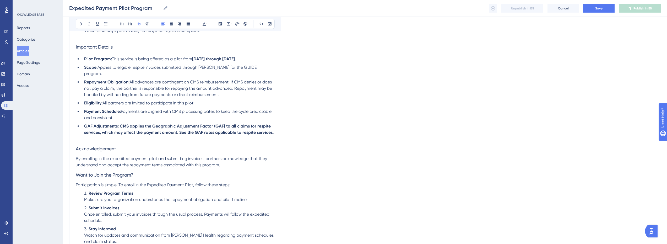
click at [213, 142] on h3 "Acknowledgement" at bounding box center [175, 149] width 199 height 14
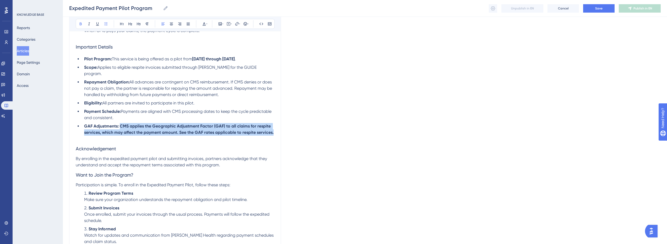
drag, startPoint x: 121, startPoint y: 120, endPoint x: 290, endPoint y: 128, distance: 169.1
click at [290, 128] on div "Language English (Default) Expedited Payment Pilot Program Bold Italic Underlin…" at bounding box center [365, 79] width 592 height 406
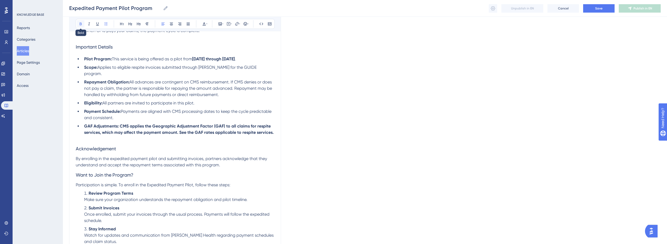
click at [83, 24] on button at bounding box center [80, 23] width 7 height 7
click at [154, 129] on li "GAF Adjustments: CMS applies the Geographic Adjustment Factor (GAF) to all clai…" at bounding box center [178, 129] width 192 height 13
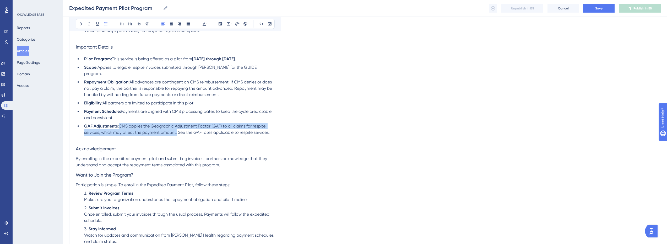
drag, startPoint x: 120, startPoint y: 120, endPoint x: 177, endPoint y: 125, distance: 56.9
click at [177, 125] on span "CMS applies the Geographic Adjustment Factor (GAF) to all claims for respite se…" at bounding box center [177, 129] width 186 height 11
click at [80, 25] on icon at bounding box center [81, 24] width 4 height 4
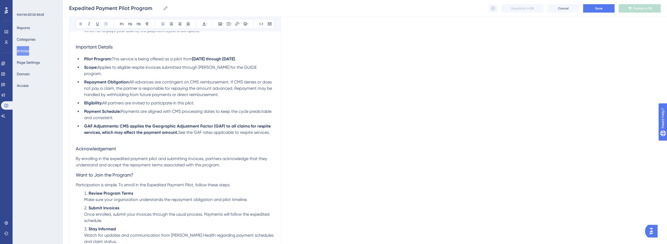
click at [192, 142] on h3 "Acknowledgement" at bounding box center [175, 149] width 199 height 14
click at [192, 143] on h3 "Acknowledgement" at bounding box center [175, 149] width 199 height 14
drag, startPoint x: 179, startPoint y: 127, endPoint x: 178, endPoint y: 129, distance: 2.8
click at [185, 126] on span "CMS applies the Geographic Adjustment Factor (GAF) to all claims for respite se…" at bounding box center [177, 129] width 186 height 11
click at [146, 136] on p at bounding box center [175, 139] width 199 height 6
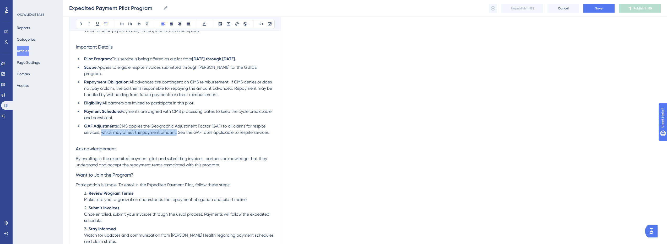
drag, startPoint x: 102, startPoint y: 127, endPoint x: 177, endPoint y: 127, distance: 75.0
click at [177, 127] on span "CMS applies the Geographic Adjustment Factor (GAF) to all claims for respite se…" at bounding box center [177, 129] width 186 height 11
click at [82, 22] on icon at bounding box center [81, 24] width 4 height 4
click at [190, 123] on li "GAF Adjustments: CMS applies the Geographic Adjustment Factor (GAF) to all clai…" at bounding box center [178, 129] width 192 height 13
drag, startPoint x: 179, startPoint y: 127, endPoint x: 273, endPoint y: 126, distance: 93.6
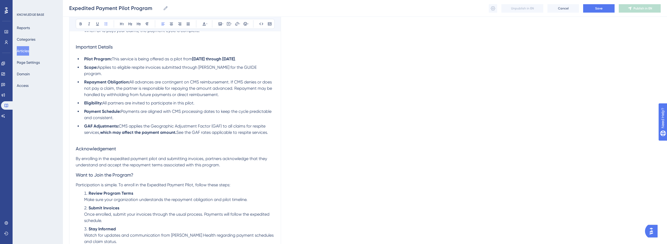
click at [273, 126] on li "GAF Adjustments: CMS applies the Geographic Adjustment Factor (GAF) to all clai…" at bounding box center [178, 129] width 192 height 13
click at [235, 23] on icon at bounding box center [237, 24] width 4 height 4
type input "https://[URL][DOMAIN_NAME]"
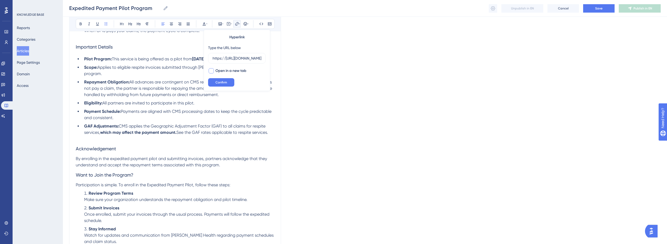
click at [237, 72] on span "Open in a new tab" at bounding box center [231, 71] width 31 height 6
checkbox input "true"
click at [231, 61] on input "https://[URL][DOMAIN_NAME]" at bounding box center [237, 58] width 49 height 6
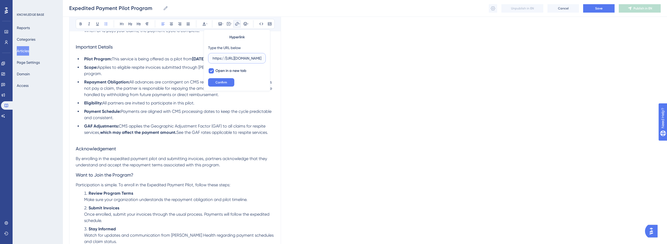
paste input "text"
type input "[URL][DOMAIN_NAME]"
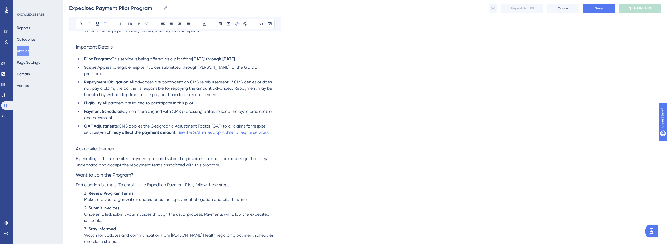
click at [228, 142] on h3 "Acknowledgement" at bounding box center [175, 149] width 199 height 14
click at [178, 130] on span at bounding box center [176, 132] width 1 height 5
click at [245, 22] on icon at bounding box center [245, 23] width 3 height 3
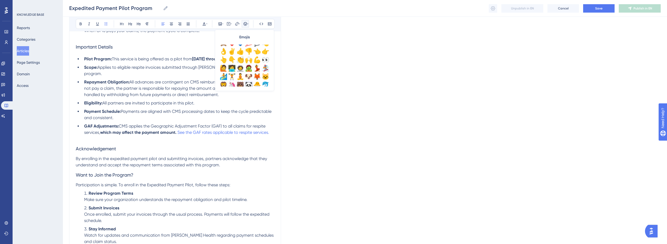
scroll to position [53, 0]
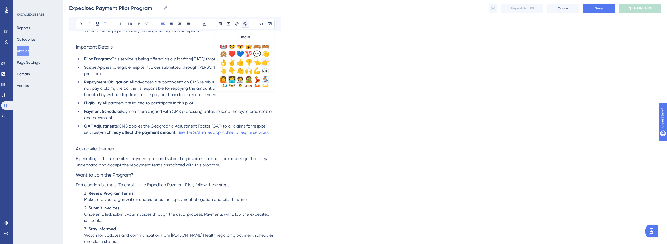
click at [263, 63] on div "👉" at bounding box center [265, 62] width 8 height 8
click at [178, 130] on span "👉" at bounding box center [178, 132] width 5 height 5
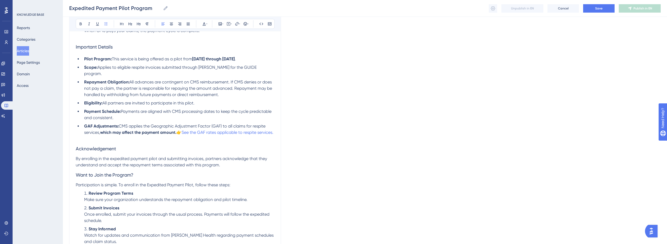
click at [181, 130] on span "👉" at bounding box center [178, 132] width 5 height 5
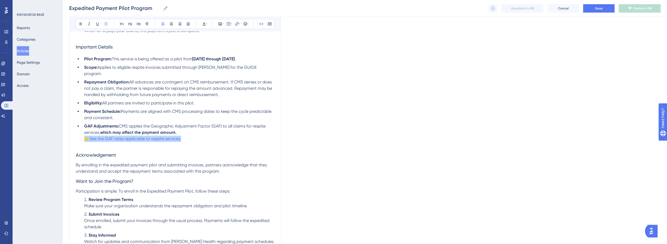
drag, startPoint x: 191, startPoint y: 135, endPoint x: 81, endPoint y: 135, distance: 110.4
click at [81, 135] on ul "Pilot Program: This service is being offered as a pilot from [DATE] through [DA…" at bounding box center [175, 99] width 199 height 86
click at [117, 142] on p at bounding box center [175, 145] width 199 height 6
click at [85, 136] on span "👉" at bounding box center [86, 138] width 5 height 5
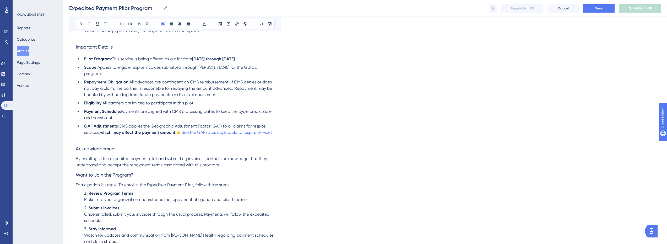
click at [186, 138] on p at bounding box center [175, 139] width 199 height 6
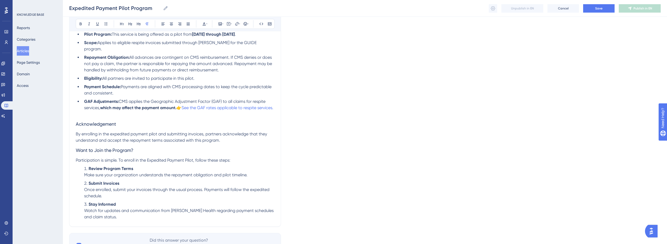
scroll to position [213, 0]
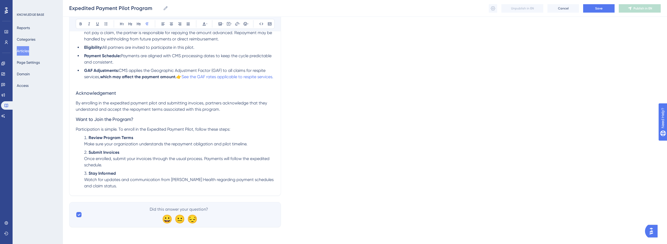
click at [235, 109] on p "By enrolling in the expedited payment pilot and submitting invoices, partners a…" at bounding box center [175, 106] width 199 height 13
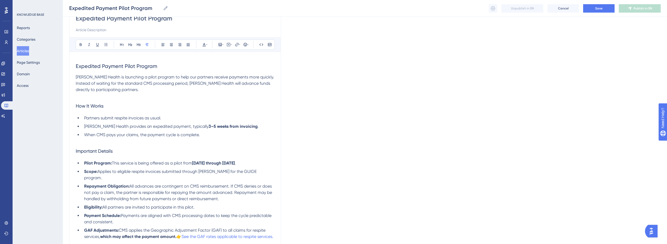
scroll to position [0, 0]
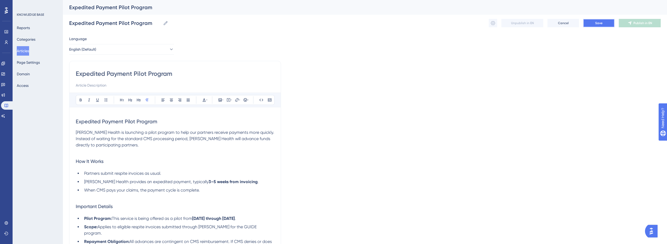
click at [601, 23] on span "Save" at bounding box center [599, 23] width 7 height 4
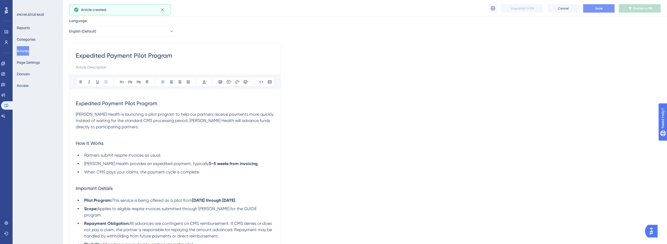
scroll to position [4, 0]
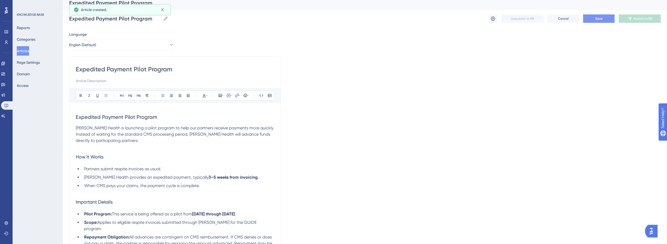
click at [103, 82] on input at bounding box center [175, 81] width 199 height 6
click at [109, 82] on input at bounding box center [175, 81] width 199 height 6
click at [495, 19] on icon at bounding box center [493, 19] width 4 height 4
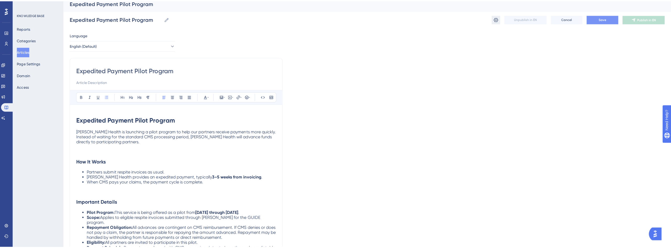
scroll to position [0, 0]
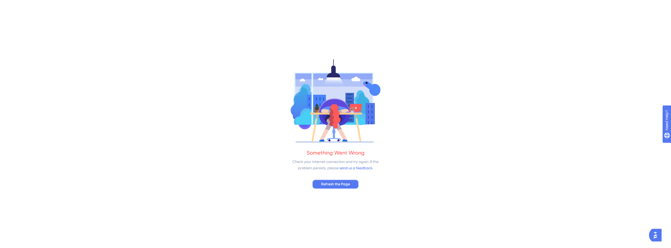
click at [344, 184] on span "Refresh the Page" at bounding box center [335, 184] width 29 height 6
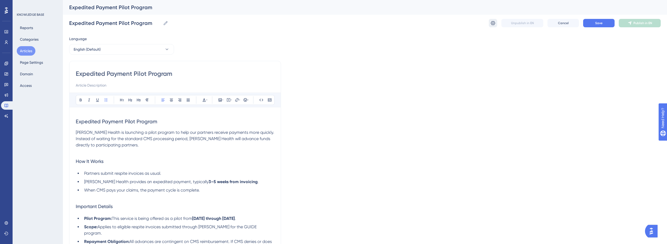
click at [494, 26] on button at bounding box center [493, 23] width 8 height 8
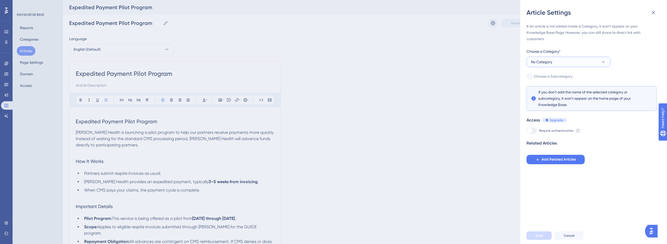
click at [559, 58] on button "No Category" at bounding box center [569, 62] width 84 height 10
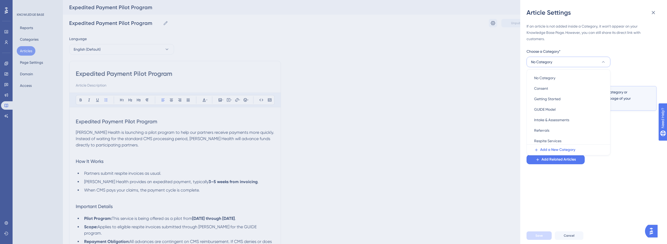
click at [553, 62] on button "No Category" at bounding box center [569, 62] width 84 height 10
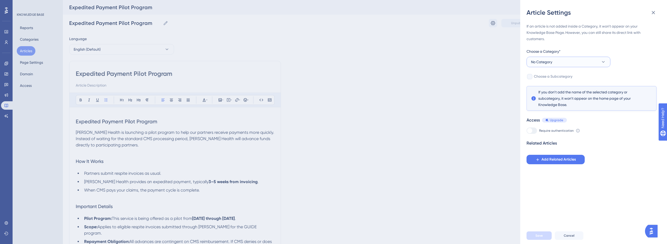
click at [557, 57] on button "No Category" at bounding box center [569, 62] width 84 height 10
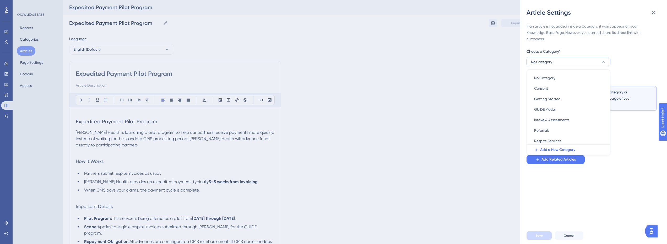
click at [557, 57] on button "No Category" at bounding box center [569, 62] width 84 height 10
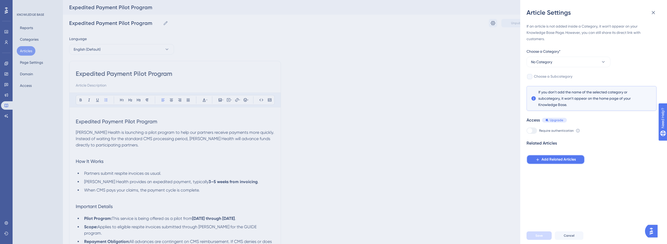
click at [560, 162] on span "Add Related Articles" at bounding box center [559, 159] width 34 height 6
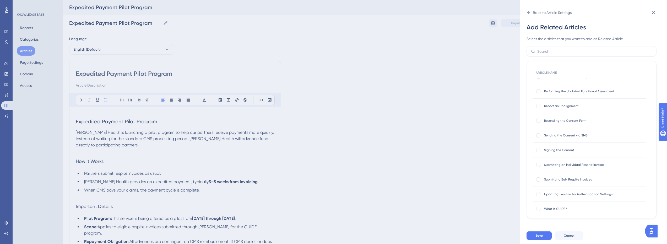
scroll to position [210, 0]
click at [562, 140] on span "Submitting an Individual Respite Invoice" at bounding box center [586, 139] width 84 height 4
click at [539, 141] on div at bounding box center [539, 139] width 4 height 4
checkbox input "true"
click at [538, 154] on div at bounding box center [539, 154] width 4 height 4
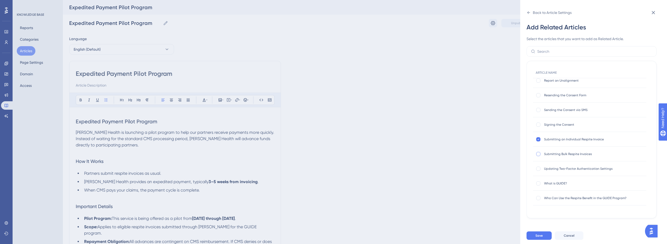
checkbox input "true"
click at [543, 157] on div "Submitting Bulk Respite Invoices Submitting Bulk Respite Invoices" at bounding box center [589, 154] width 113 height 15
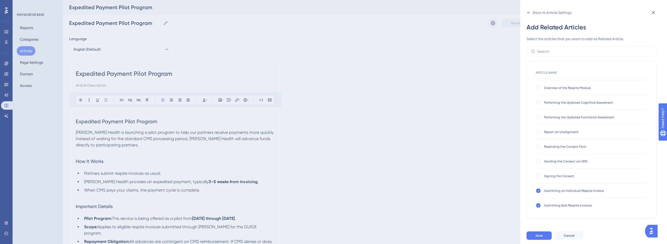
scroll to position [158, 0]
click at [539, 192] on icon at bounding box center [539, 191] width 2 height 1
checkbox input "false"
click at [538, 204] on icon at bounding box center [539, 206] width 2 height 4
checkbox input "false"
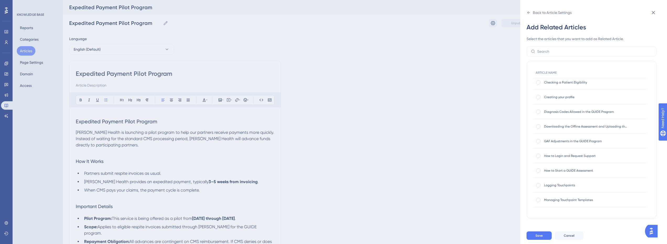
scroll to position [26, 0]
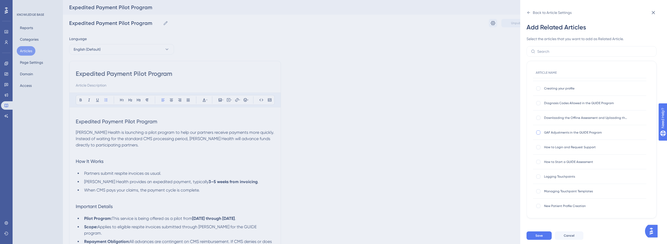
click at [538, 132] on div at bounding box center [539, 132] width 4 height 4
checkbox input "true"
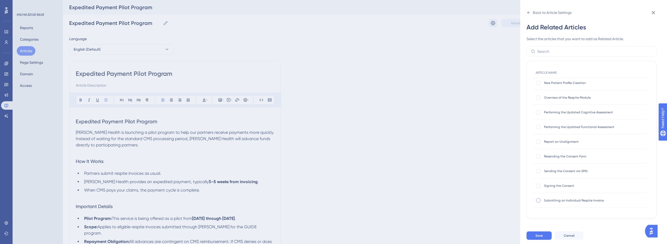
scroll to position [157, 0]
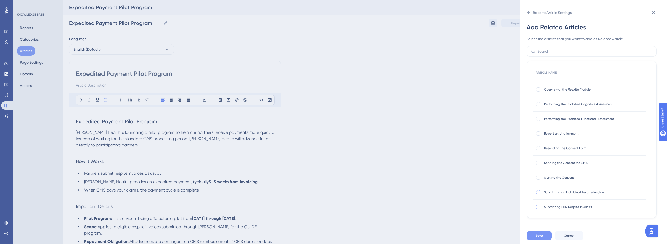
click at [545, 240] on button "Save" at bounding box center [539, 235] width 25 height 8
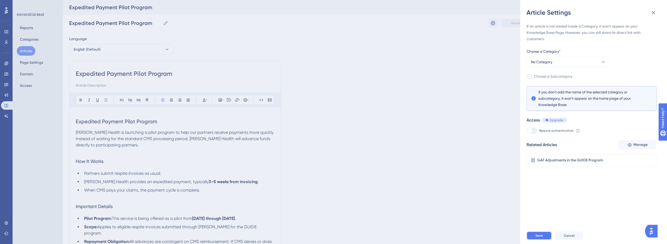
click at [546, 240] on button "Save" at bounding box center [539, 235] width 25 height 8
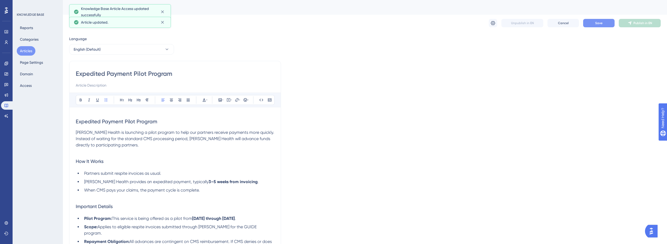
click at [608, 25] on button "Save" at bounding box center [598, 23] width 31 height 8
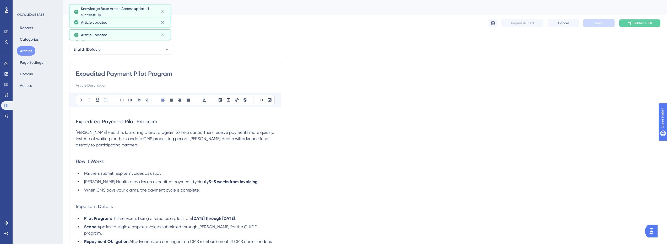
click at [640, 22] on span "Publish in EN" at bounding box center [643, 23] width 19 height 4
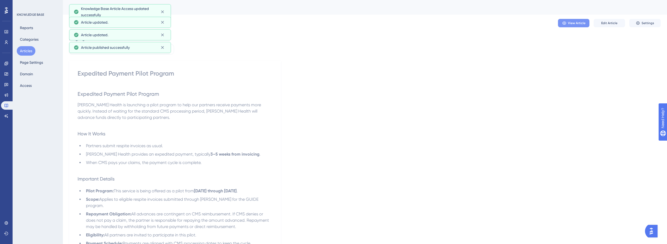
click at [568, 23] on span "View Article" at bounding box center [577, 23] width 18 height 4
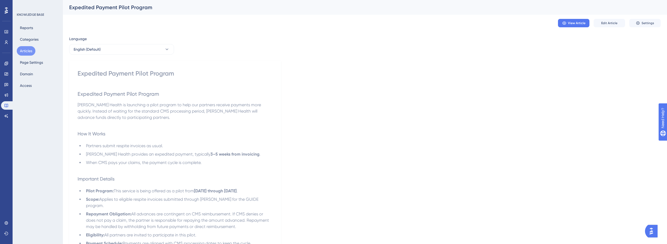
click at [29, 50] on button "Articles" at bounding box center [26, 50] width 19 height 9
